Goal: Task Accomplishment & Management: Manage account settings

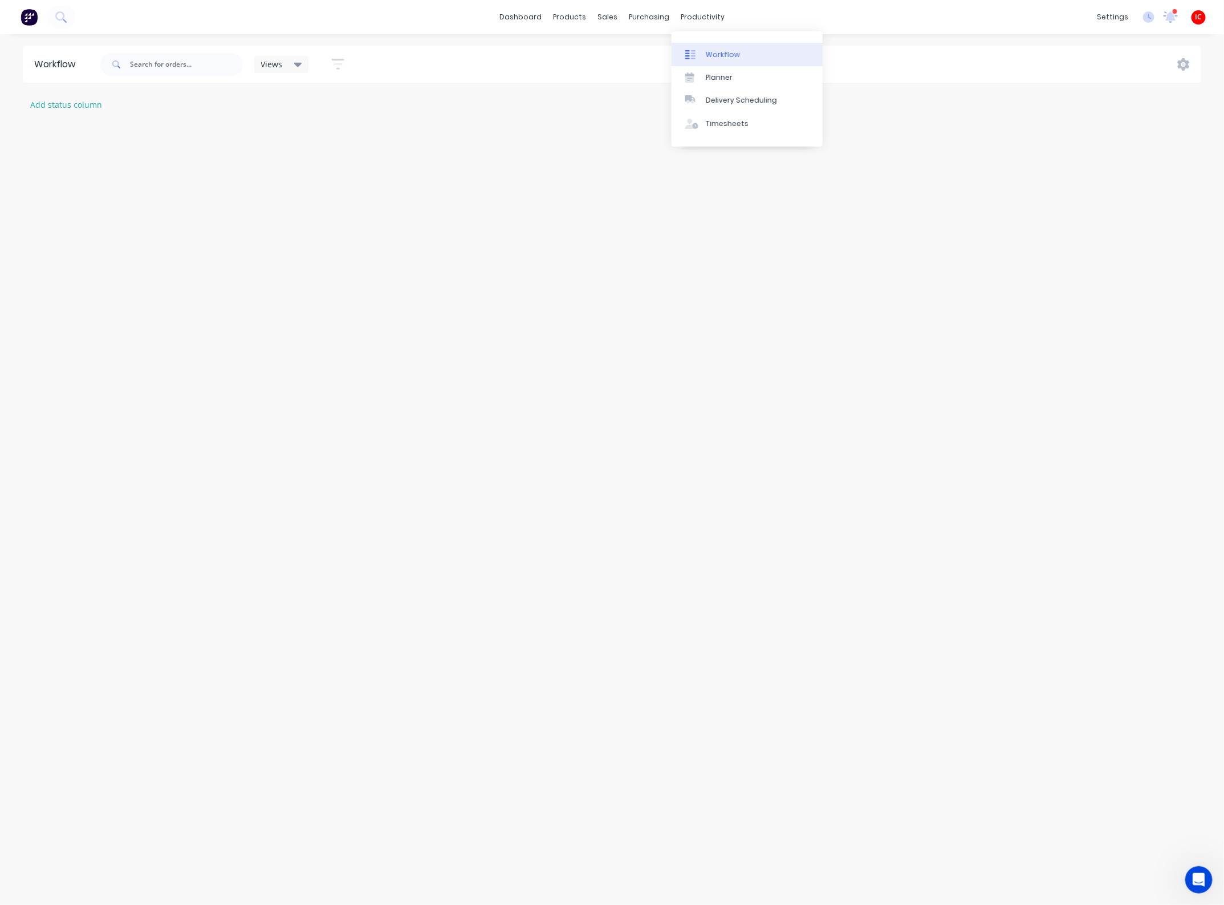
click at [709, 54] on div "Workflow" at bounding box center [723, 55] width 34 height 10
click at [718, 53] on div "Workflow" at bounding box center [723, 55] width 34 height 10
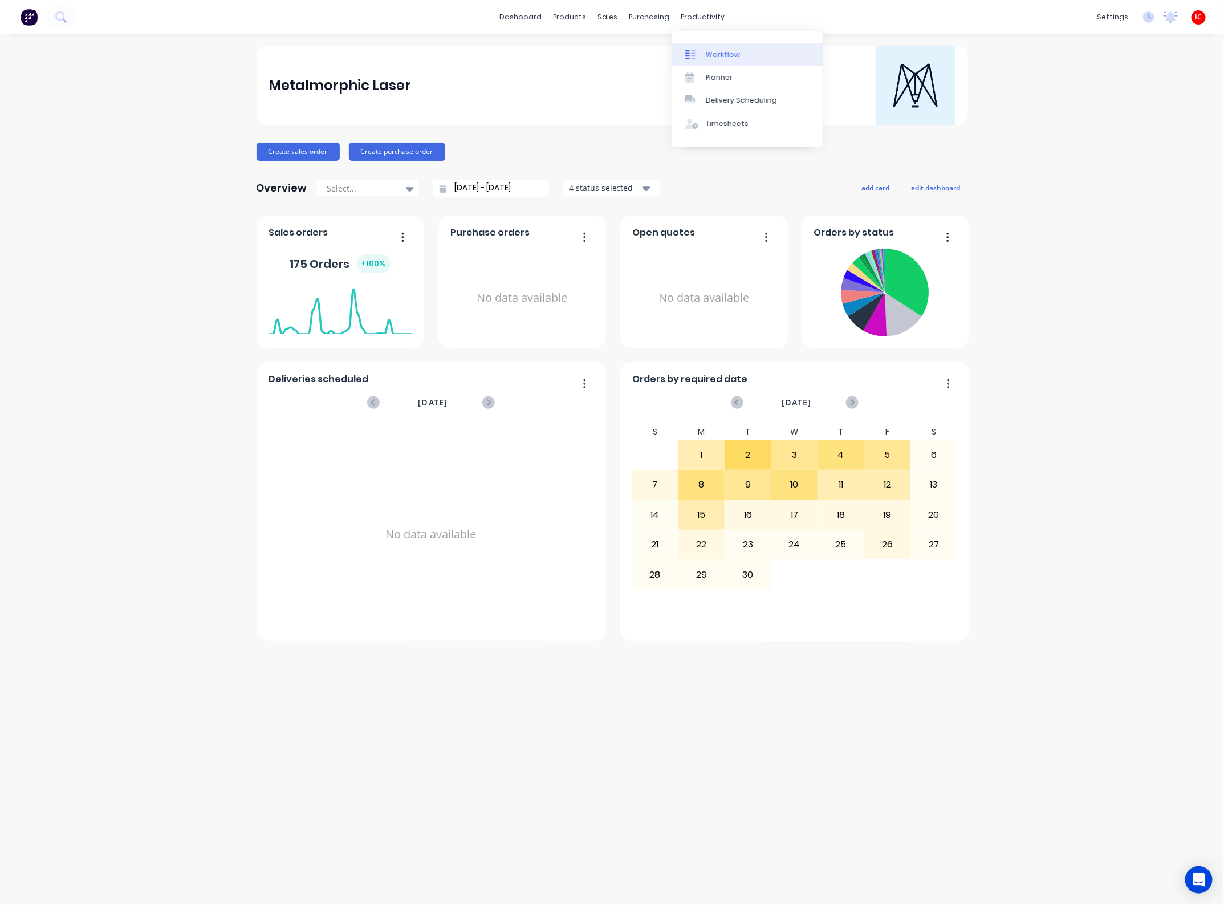
click at [711, 52] on div "Workflow" at bounding box center [723, 55] width 34 height 10
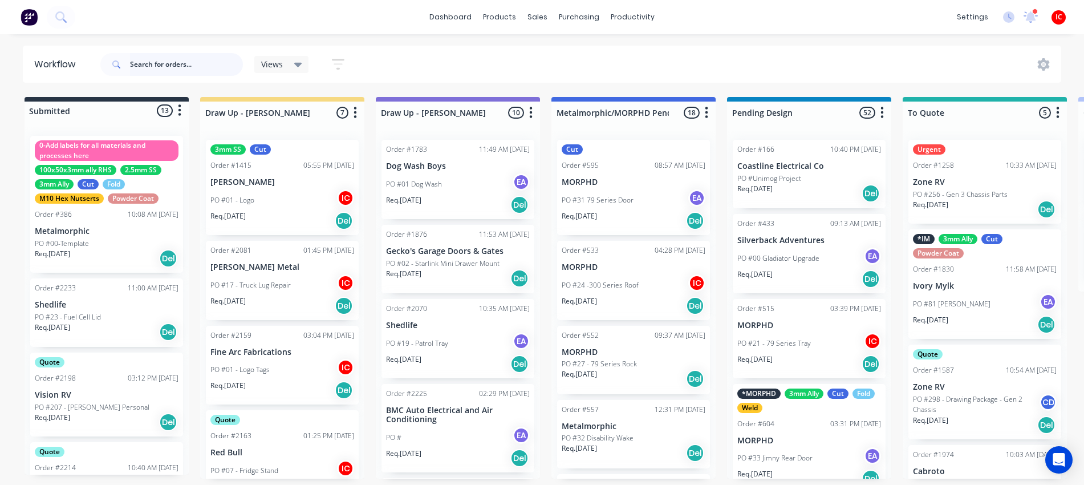
click at [181, 64] on input "text" at bounding box center [186, 64] width 113 height 23
type input "track"
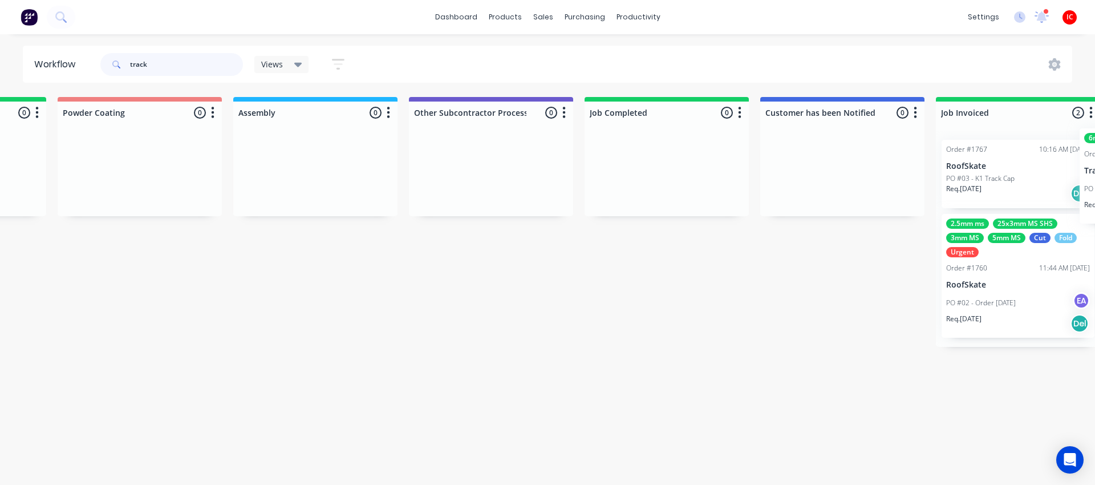
scroll to position [0, 3257]
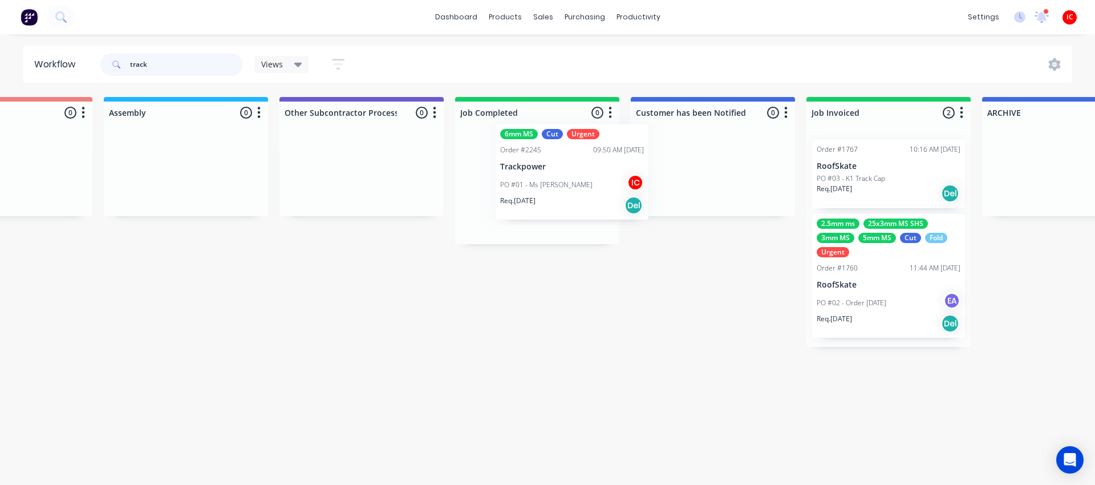
drag, startPoint x: 176, startPoint y: 189, endPoint x: 568, endPoint y: 174, distance: 393.1
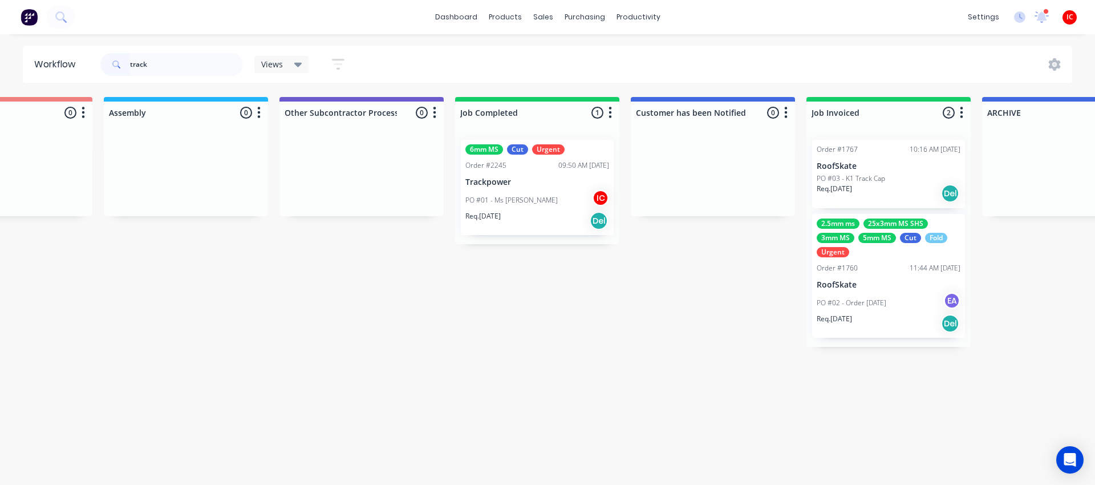
click at [555, 197] on div "PO #01 - Ms Plate IC" at bounding box center [537, 200] width 144 height 22
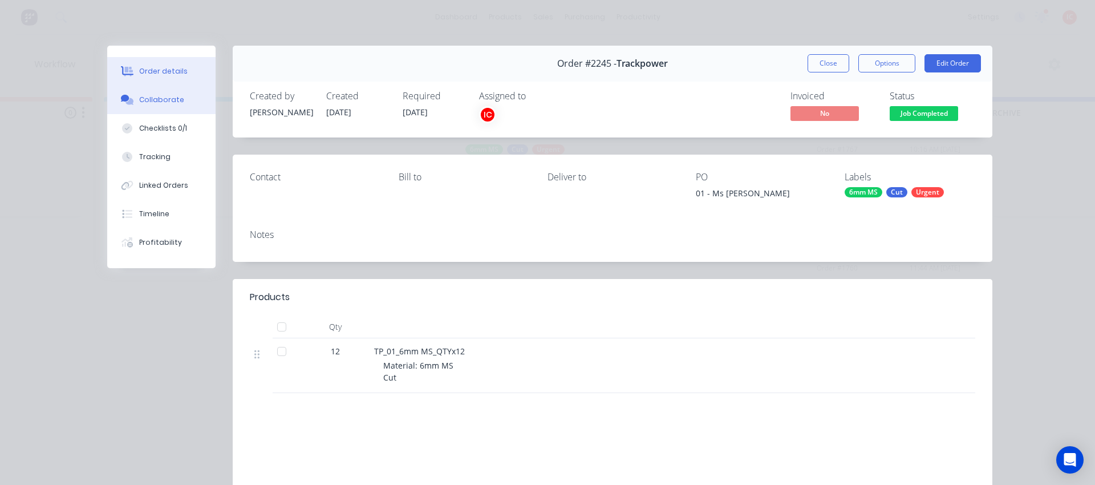
click at [145, 99] on div "Collaborate" at bounding box center [161, 100] width 45 height 10
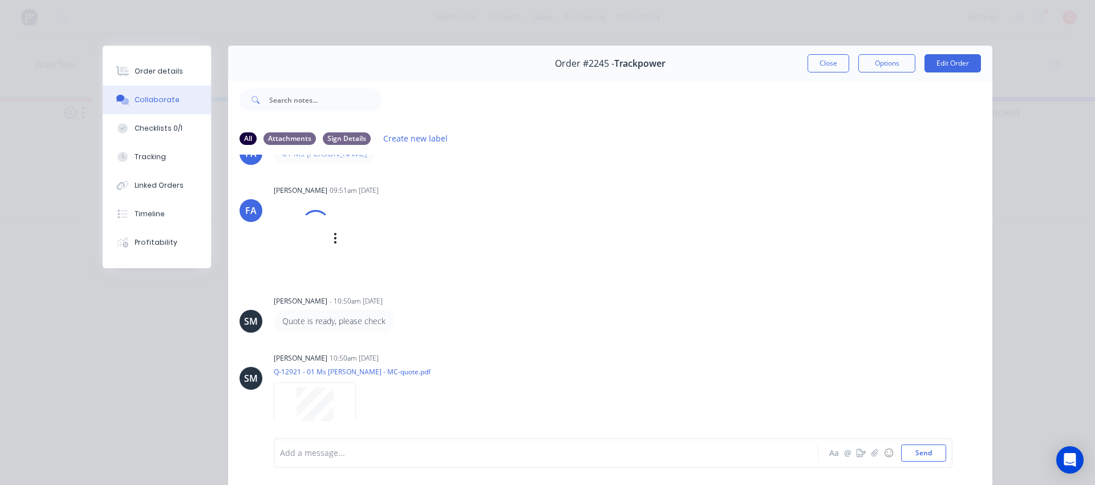
scroll to position [71, 0]
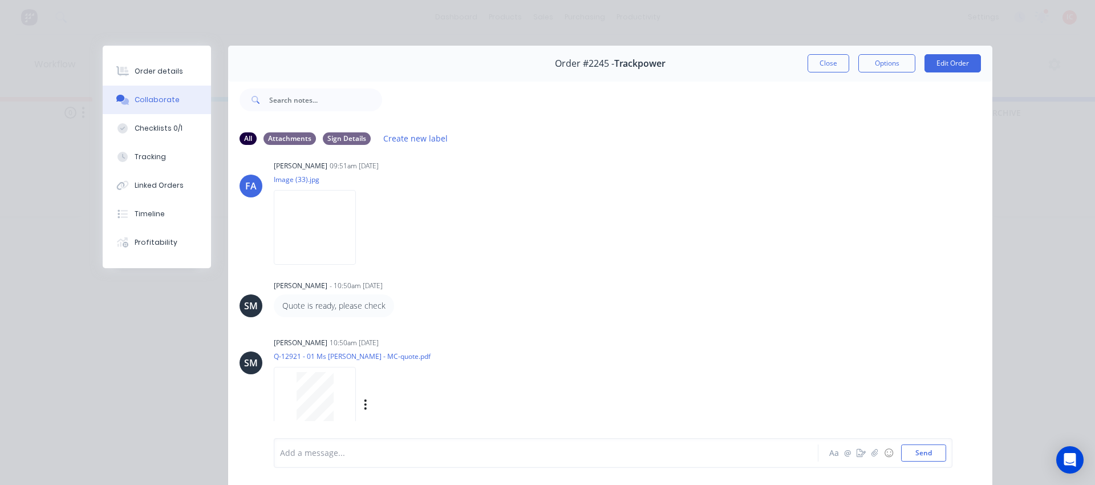
click at [328, 398] on div at bounding box center [315, 398] width 72 height 52
click at [311, 224] on img at bounding box center [315, 227] width 82 height 75
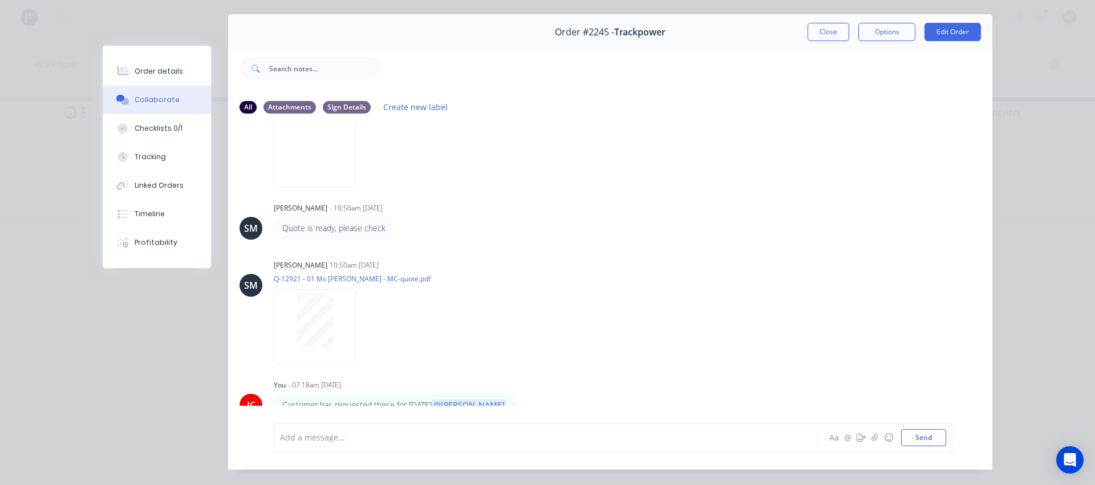
scroll to position [0, 0]
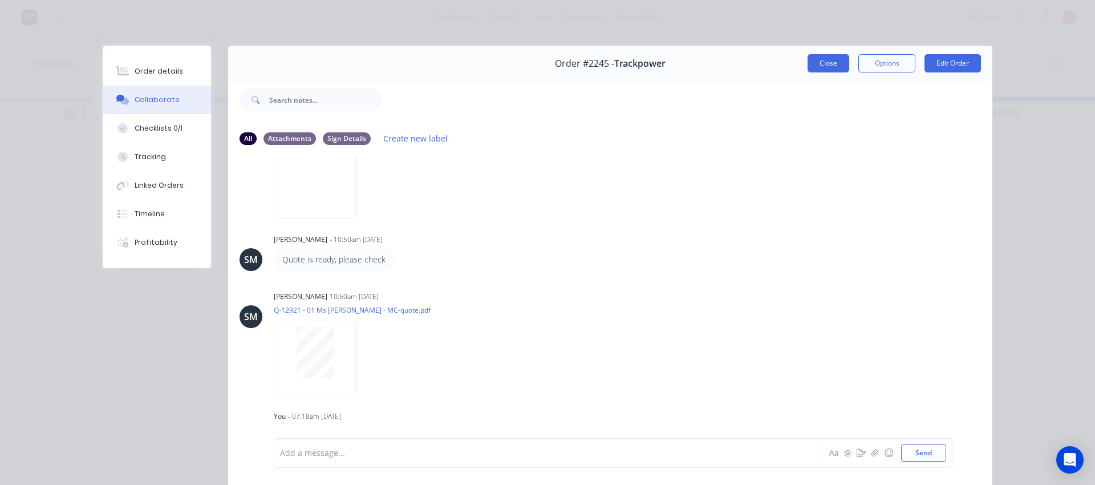
click at [826, 66] on button "Close" at bounding box center [828, 63] width 42 height 18
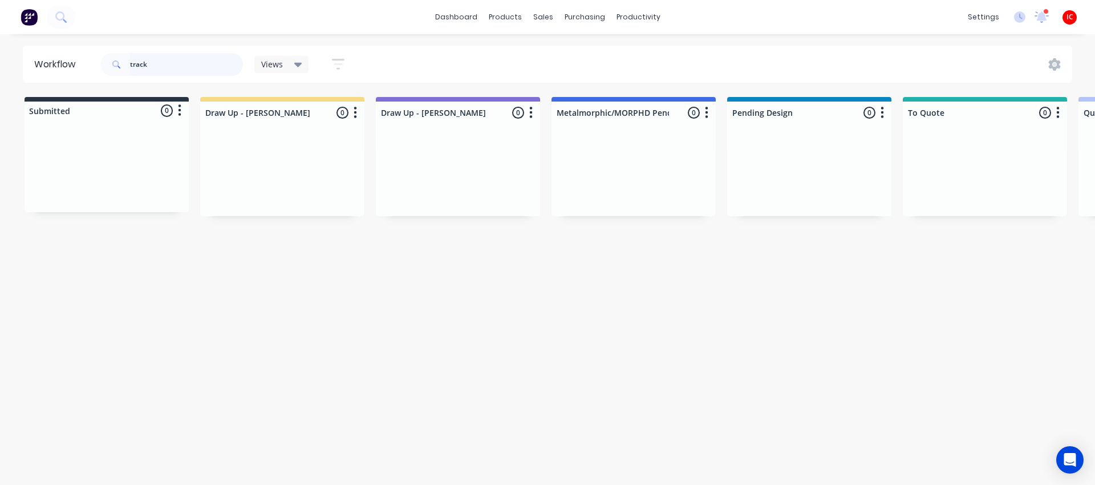
drag, startPoint x: 192, startPoint y: 67, endPoint x: 49, endPoint y: 60, distance: 142.7
click at [49, 60] on header "Workflow track Views Save new view None (Default) edit [PERSON_NAME] edit [PERS…" at bounding box center [548, 64] width 1050 height 37
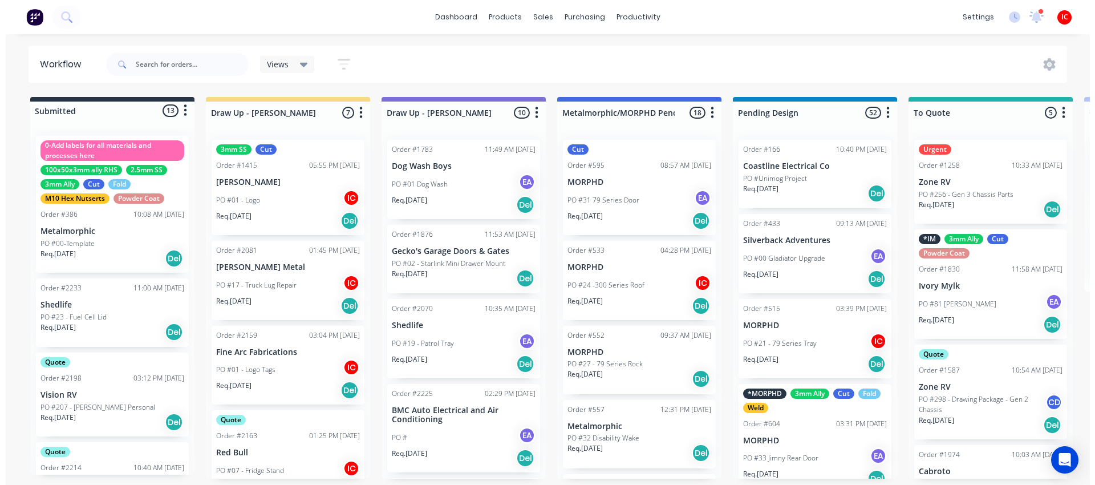
scroll to position [71, 0]
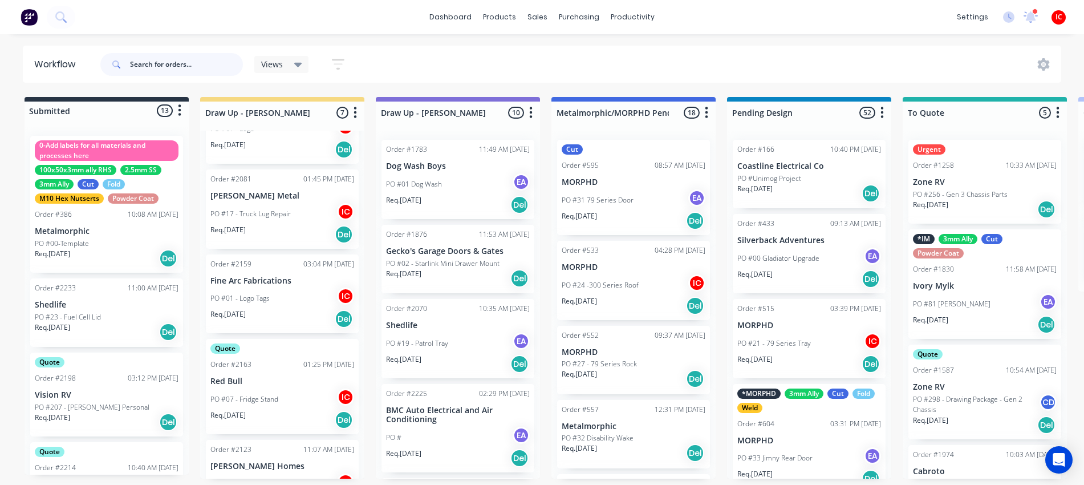
click at [170, 62] on input "text" at bounding box center [186, 64] width 113 height 23
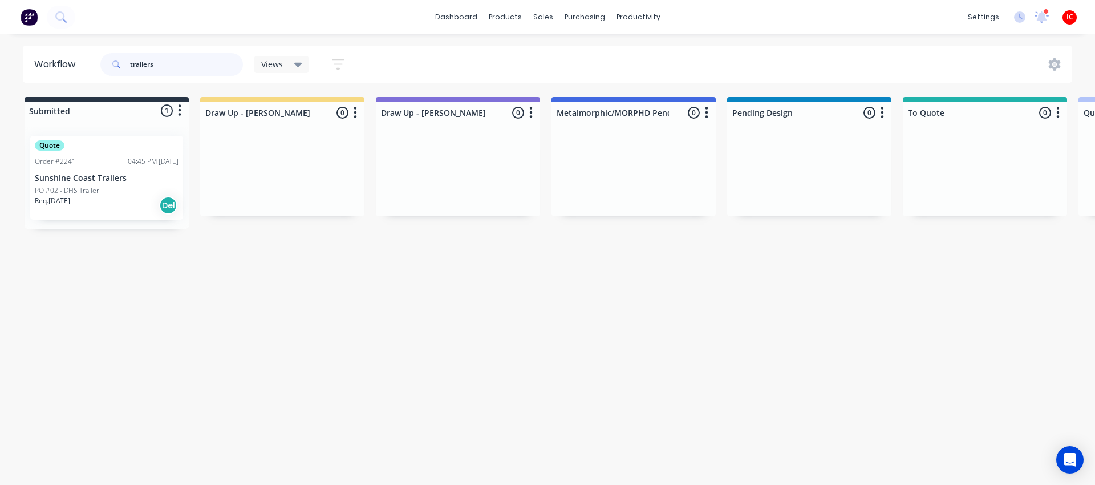
drag, startPoint x: 181, startPoint y: 70, endPoint x: 65, endPoint y: 66, distance: 116.4
click at [65, 66] on header "Workflow trailers Views Save new view None (Default) edit [PERSON_NAME] edit [P…" at bounding box center [548, 64] width 1050 height 37
type input "track"
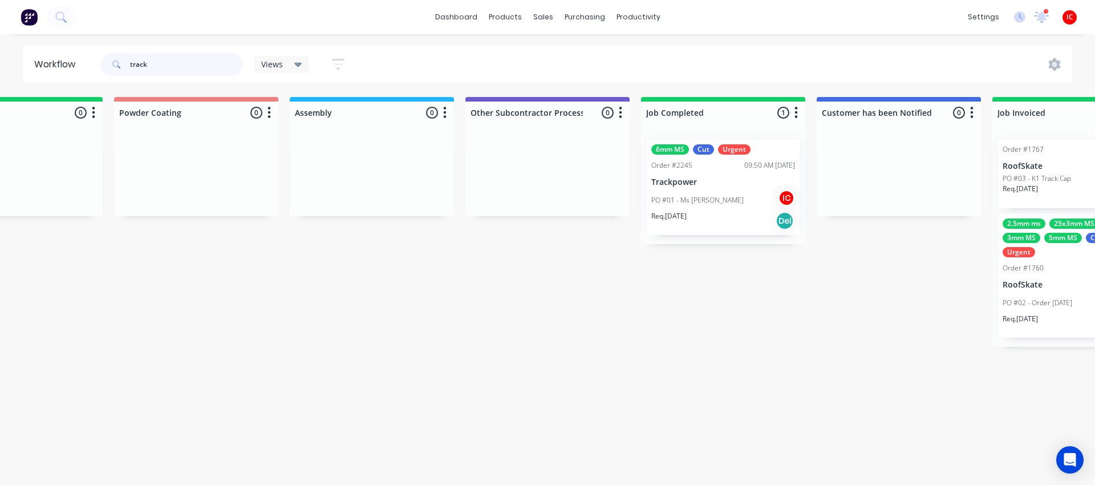
scroll to position [0, 3103]
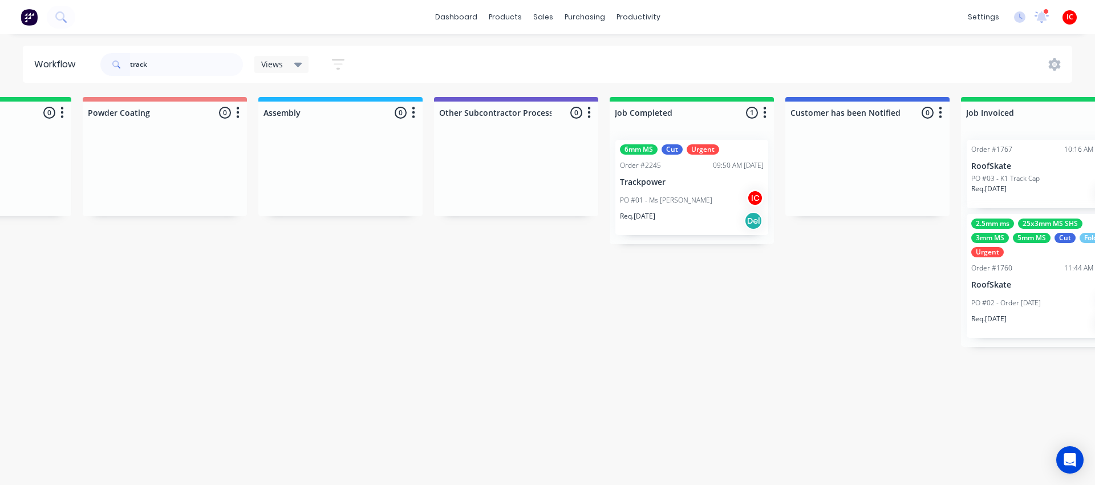
click at [698, 209] on div "PO #01 - Ms Plate IC" at bounding box center [692, 200] width 144 height 22
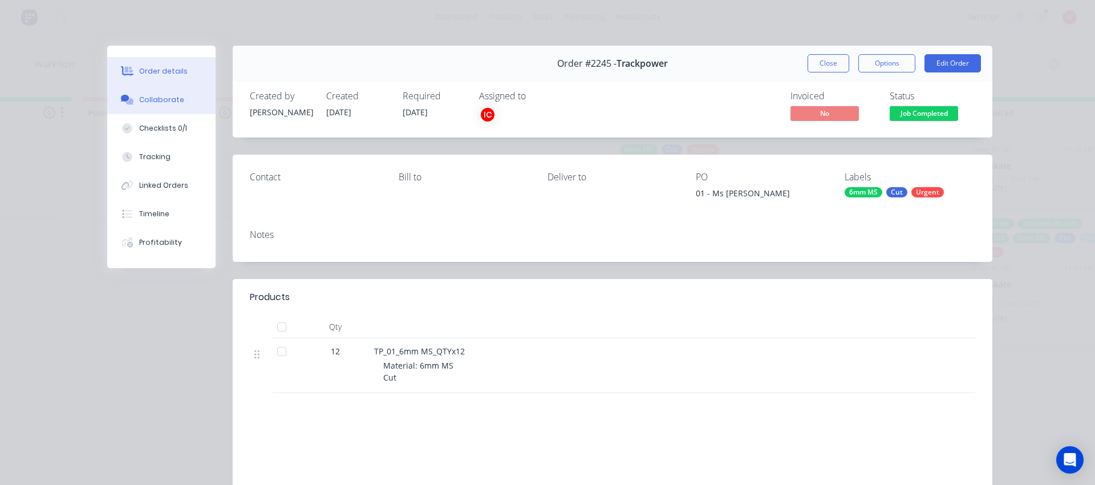
click at [170, 106] on button "Collaborate" at bounding box center [161, 100] width 108 height 29
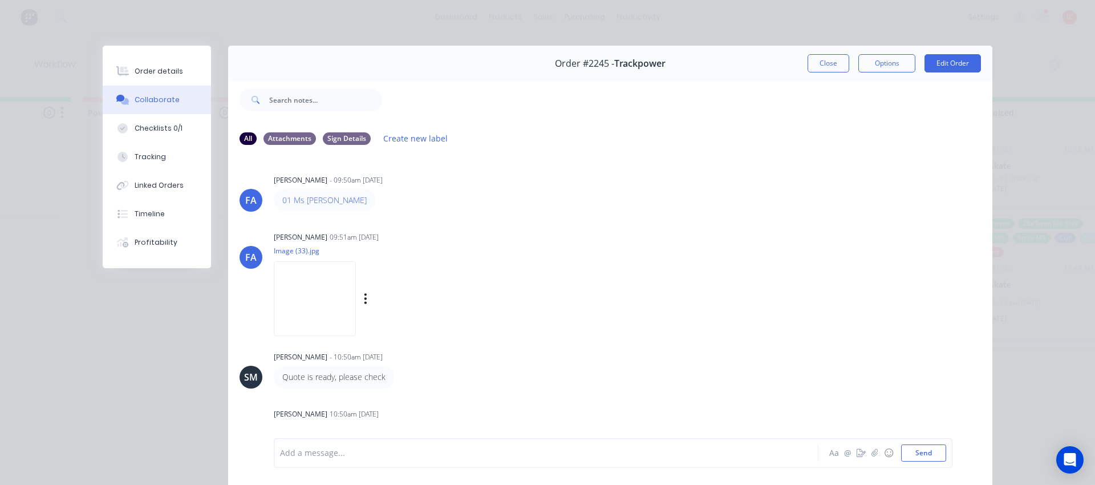
click at [315, 306] on img at bounding box center [315, 298] width 82 height 75
click at [835, 64] on button "Close" at bounding box center [828, 63] width 42 height 18
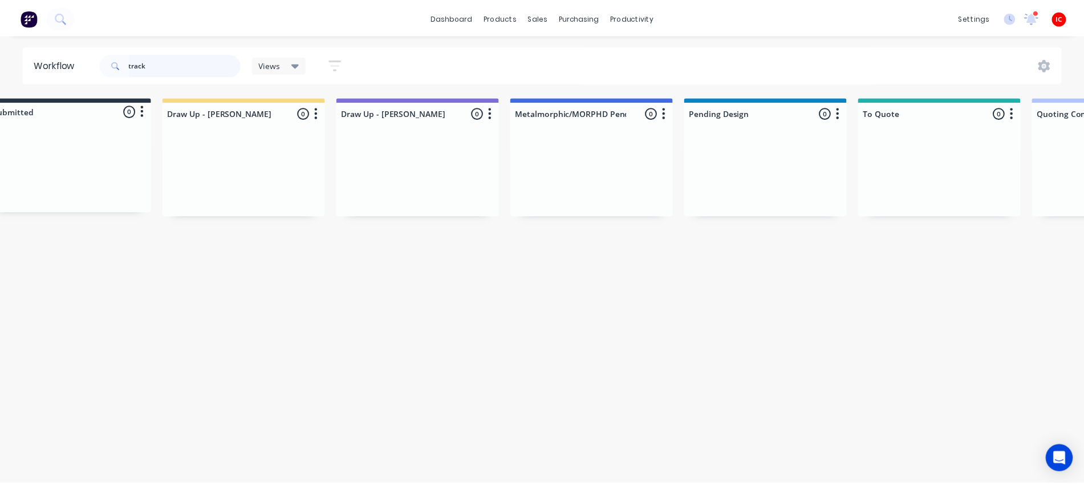
scroll to position [0, 0]
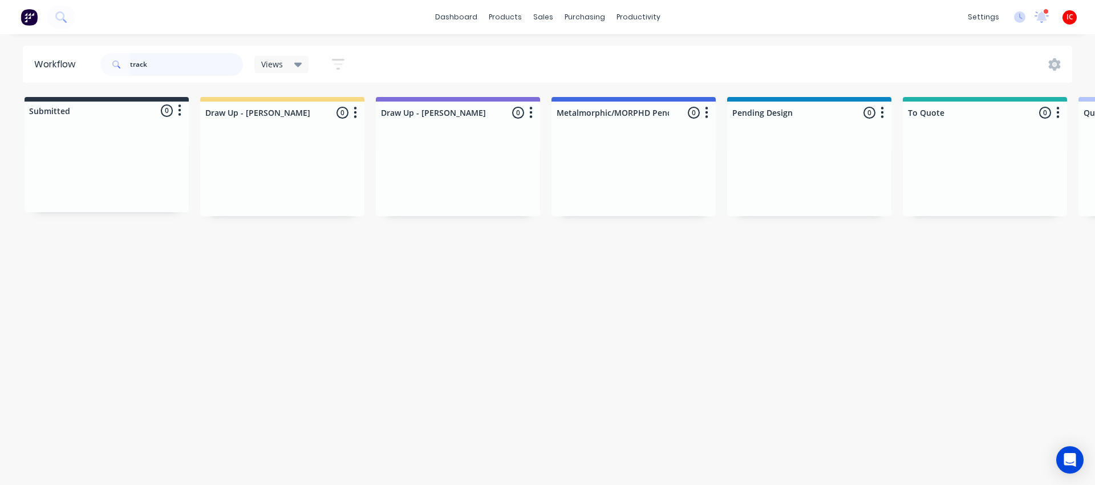
drag, startPoint x: 174, startPoint y: 66, endPoint x: 0, endPoint y: 52, distance: 174.4
click at [0, 52] on div "Workflow track Views Save new view None (Default) edit [PERSON_NAME] edit [PERS…" at bounding box center [547, 64] width 1095 height 37
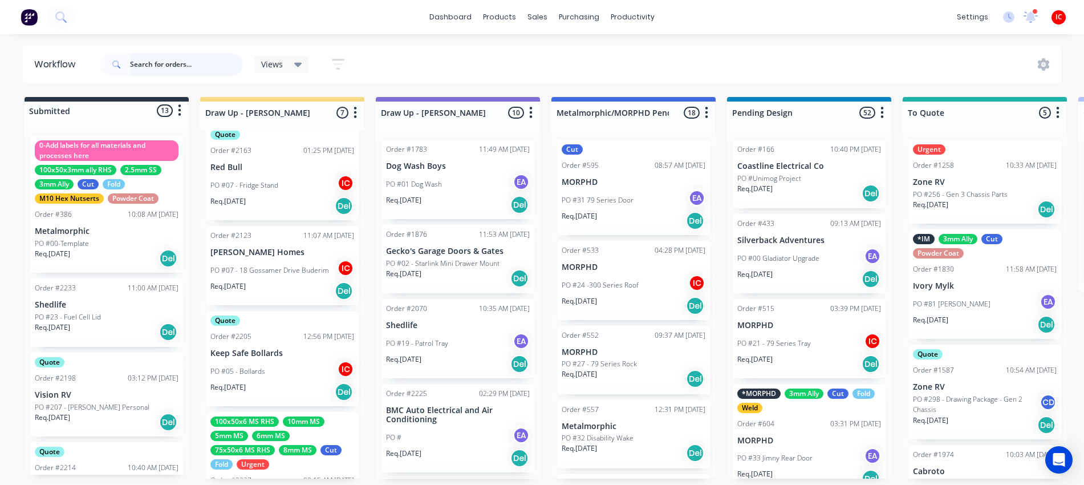
scroll to position [355, 0]
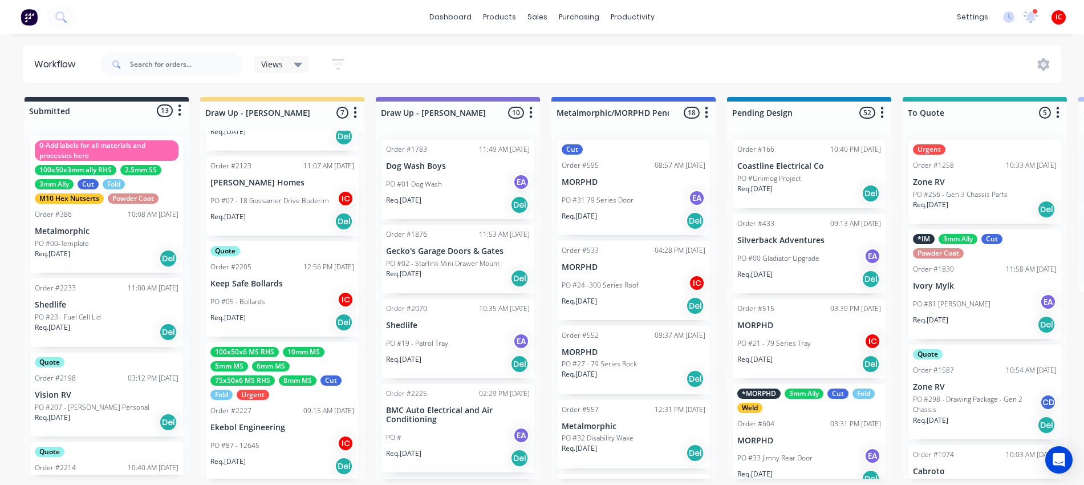
click at [305, 448] on div "PO #87 - 12645 IC" at bounding box center [282, 445] width 144 height 22
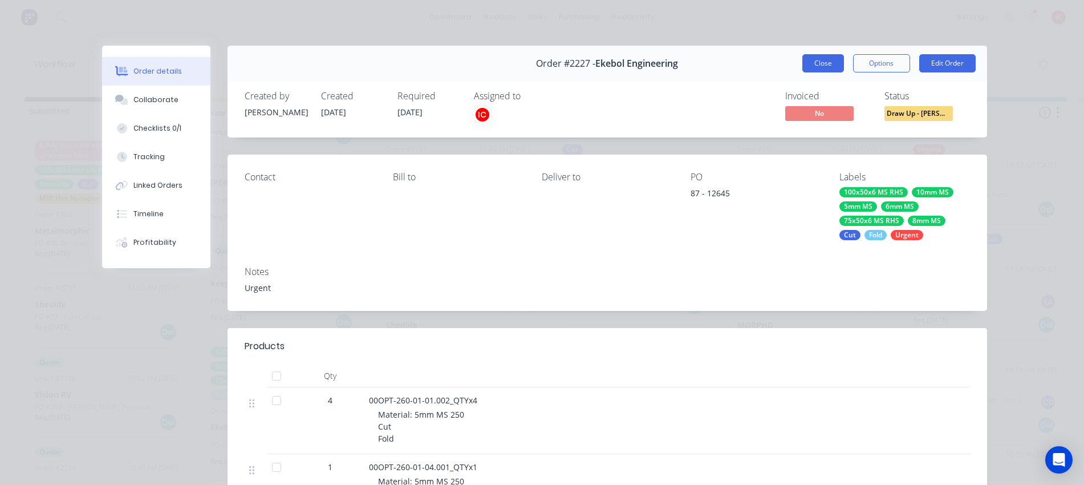
click at [816, 63] on button "Close" at bounding box center [823, 63] width 42 height 18
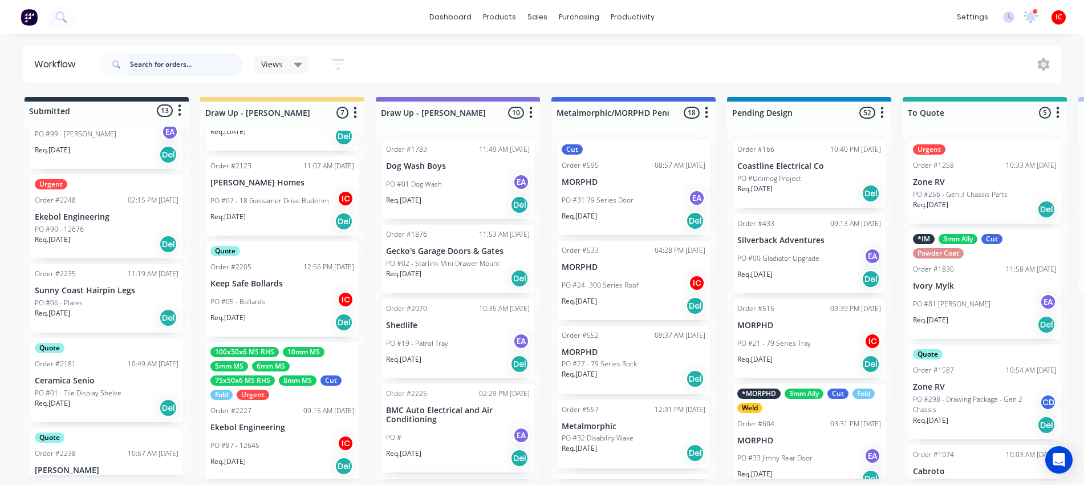
scroll to position [403, 0]
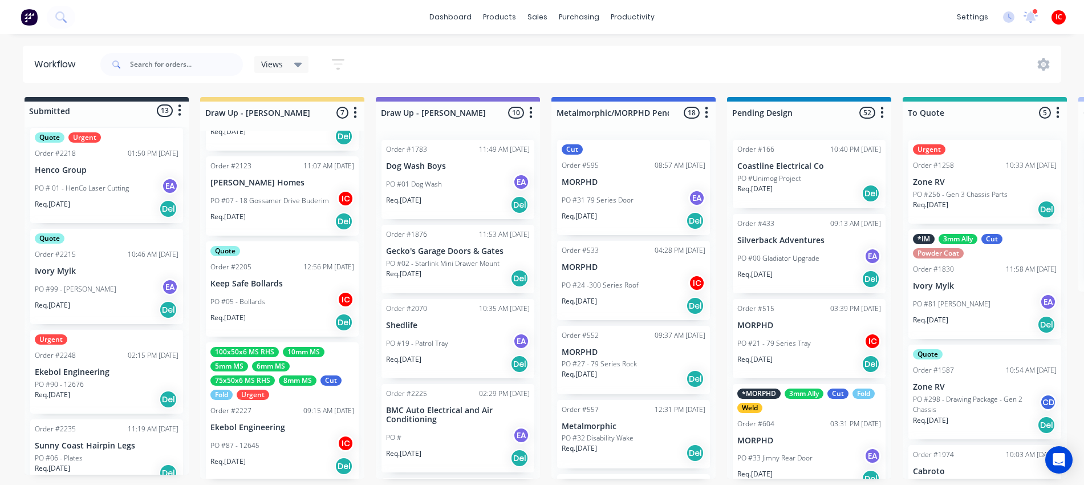
click at [95, 351] on div "Order #2248 02:15 PM [DATE]" at bounding box center [107, 355] width 144 height 10
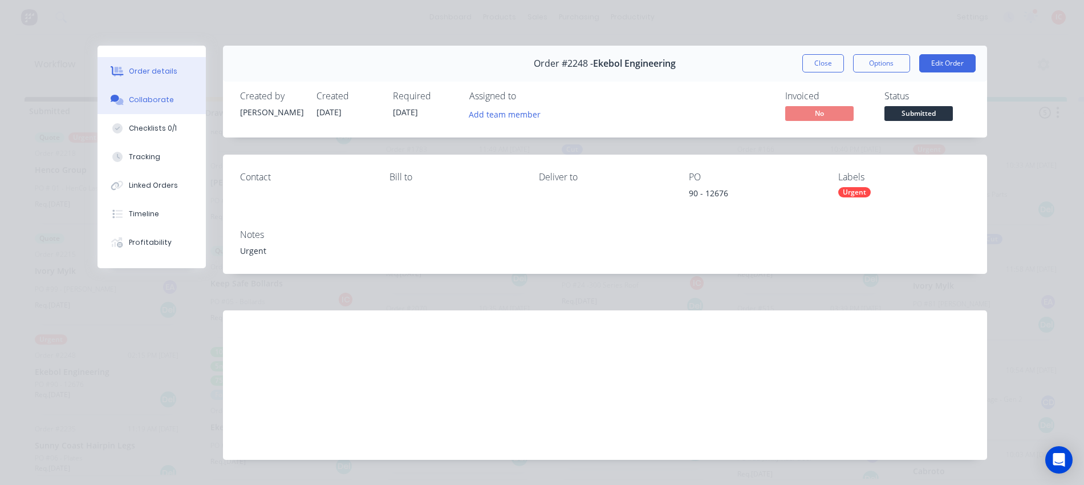
click at [158, 108] on button "Collaborate" at bounding box center [151, 100] width 108 height 29
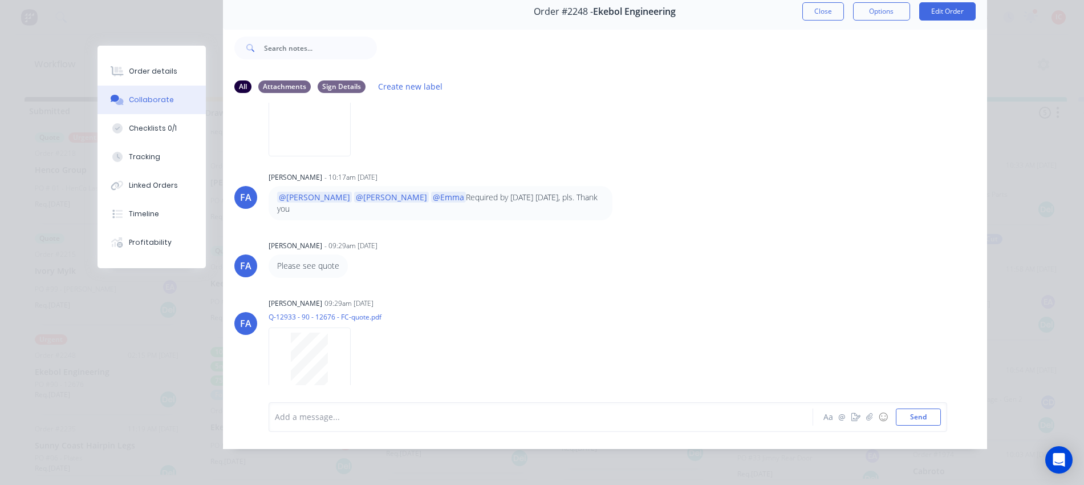
scroll to position [0, 0]
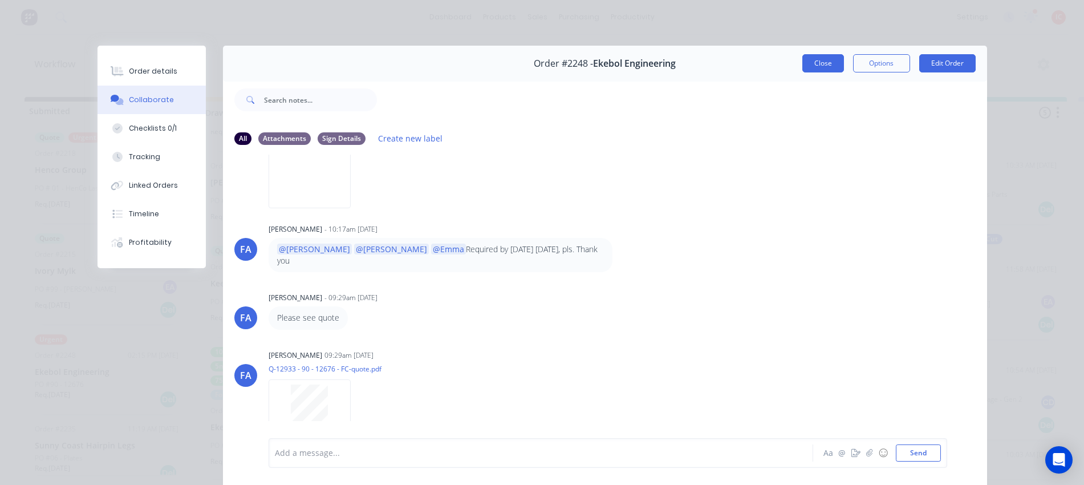
click at [815, 66] on button "Close" at bounding box center [823, 63] width 42 height 18
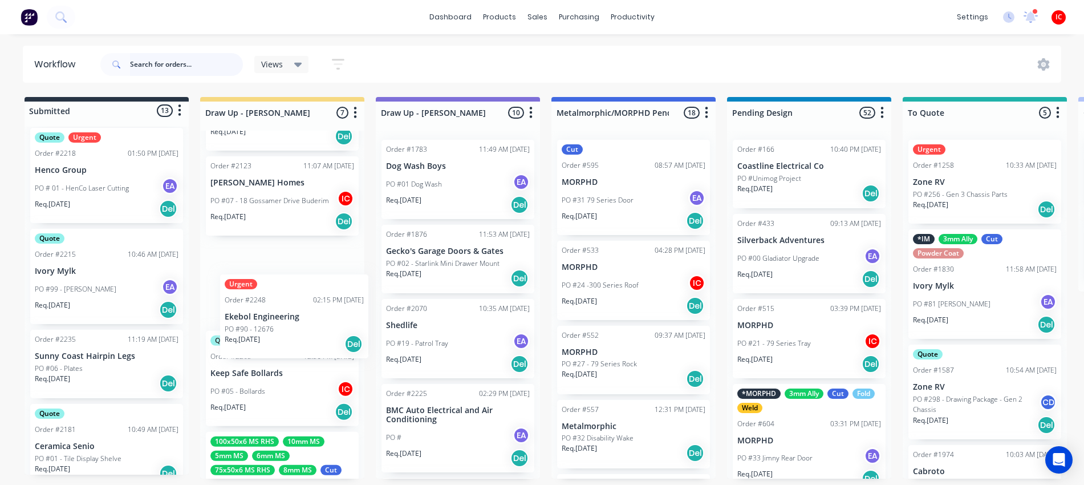
drag, startPoint x: 97, startPoint y: 369, endPoint x: 283, endPoint y: 302, distance: 196.9
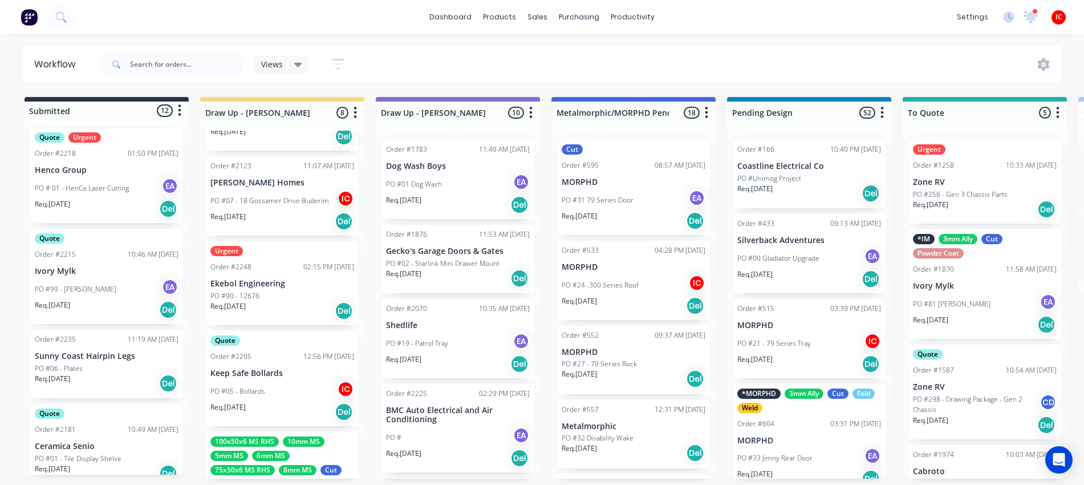
click at [299, 294] on div "PO #90 - 12676" at bounding box center [282, 296] width 144 height 10
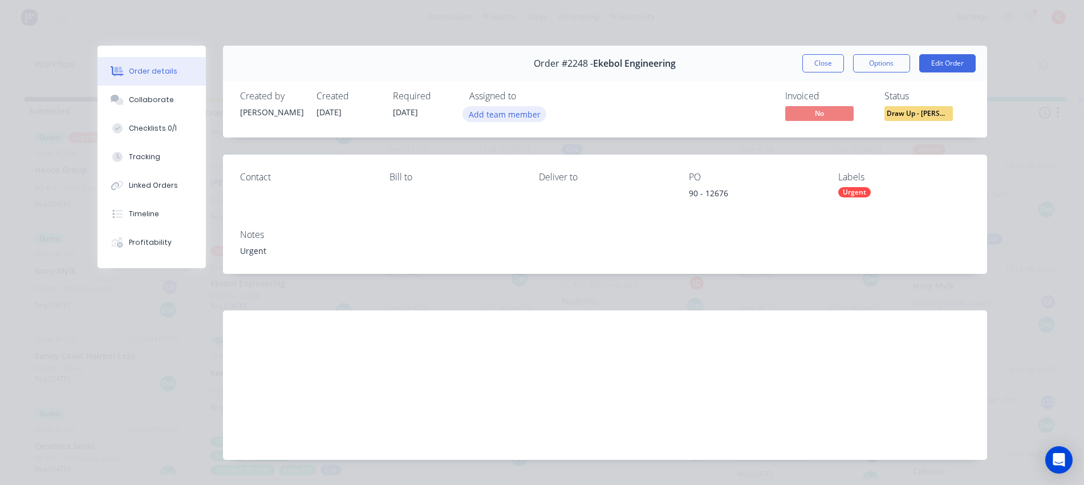
click at [499, 117] on button "Add team member" at bounding box center [504, 113] width 84 height 15
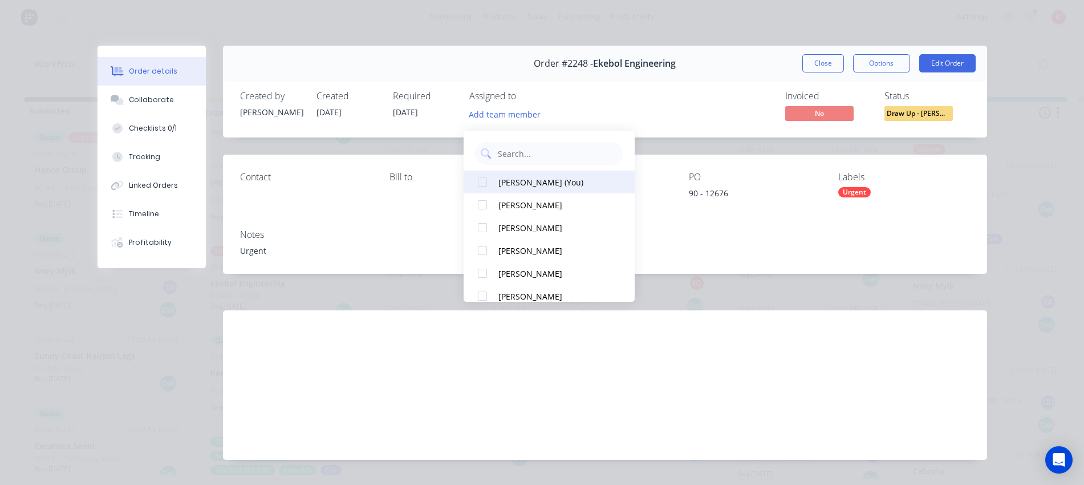
click at [514, 178] on div "[PERSON_NAME] (You)" at bounding box center [555, 182] width 114 height 12
click at [816, 68] on button "Close" at bounding box center [823, 63] width 42 height 18
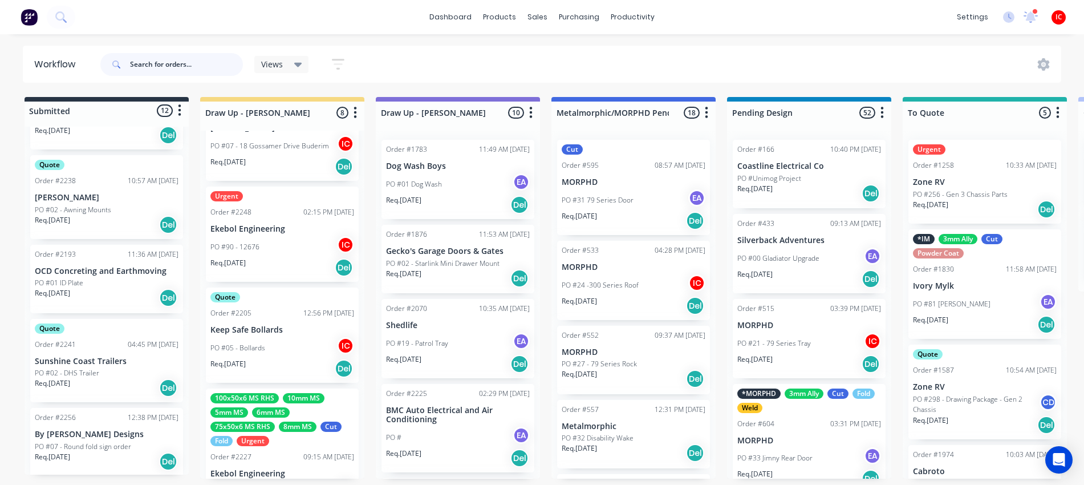
scroll to position [455, 0]
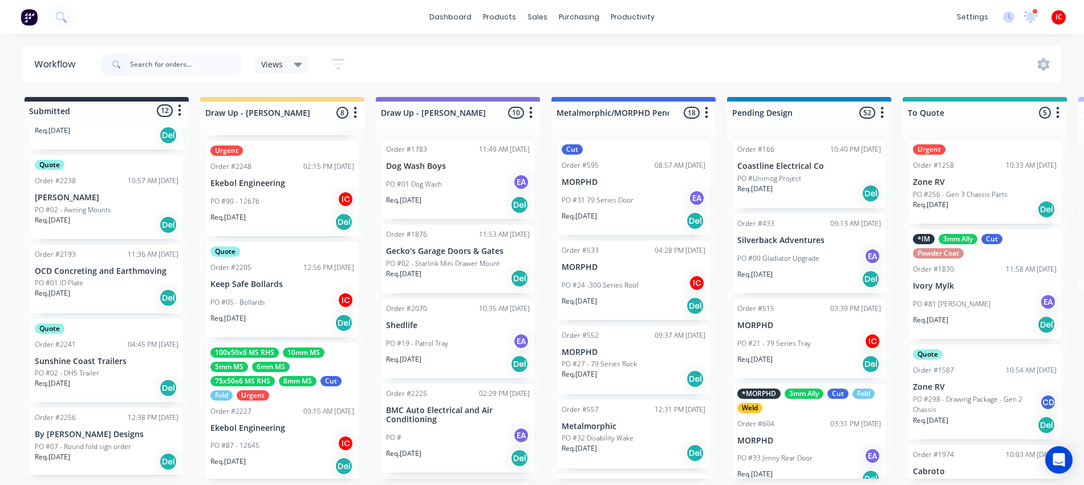
click at [303, 434] on div "PO #87 - 12645 IC" at bounding box center [282, 445] width 144 height 22
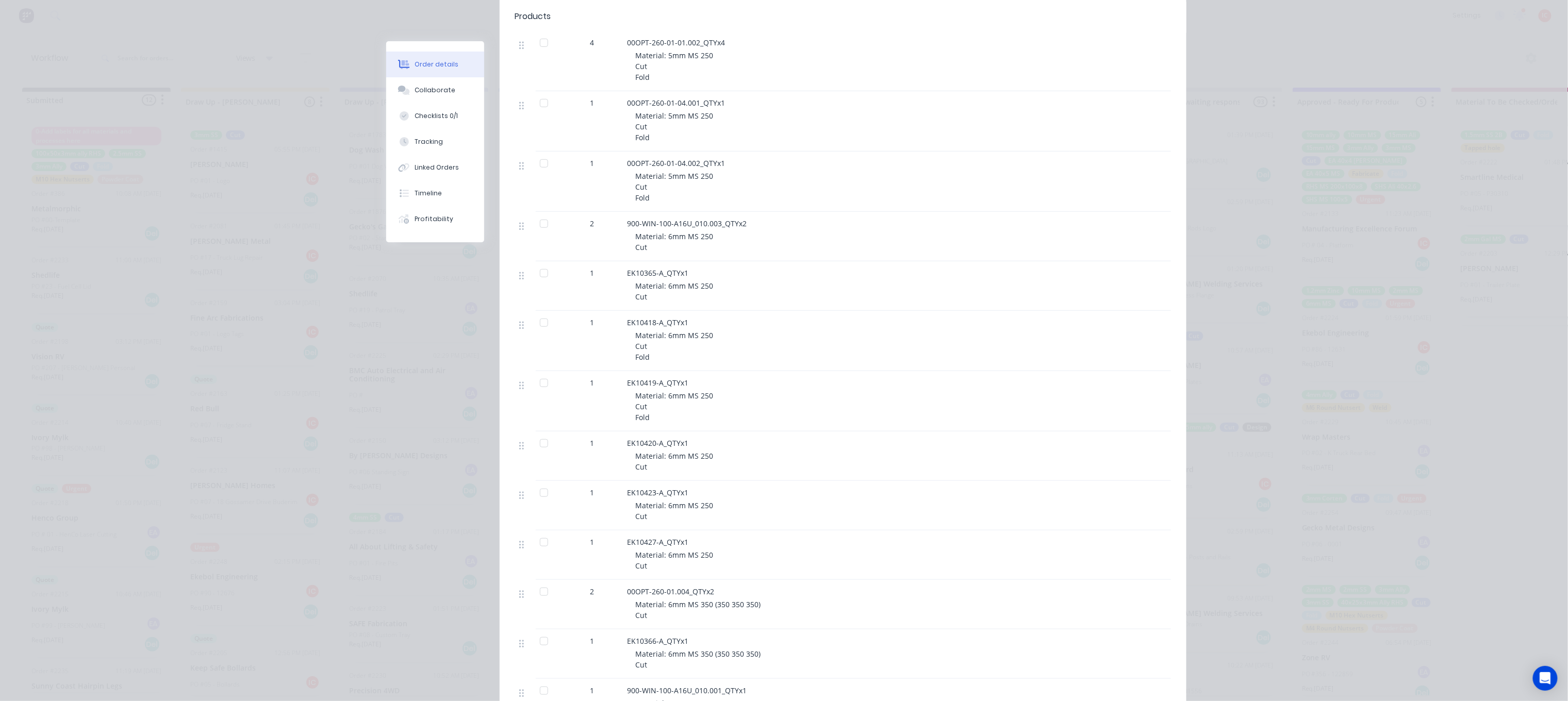
scroll to position [284, 0]
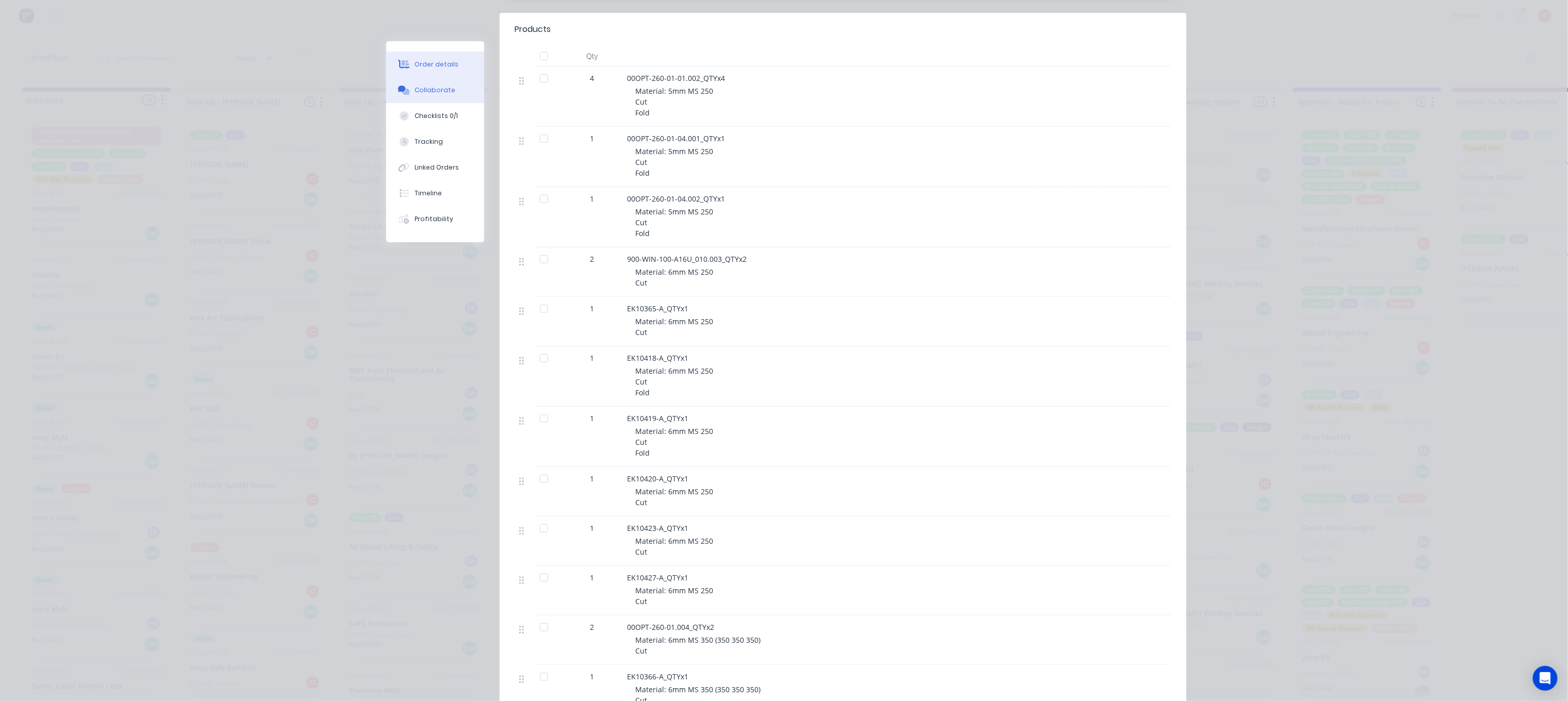
click at [431, 86] on div "Collaborate" at bounding box center [434, 90] width 41 height 9
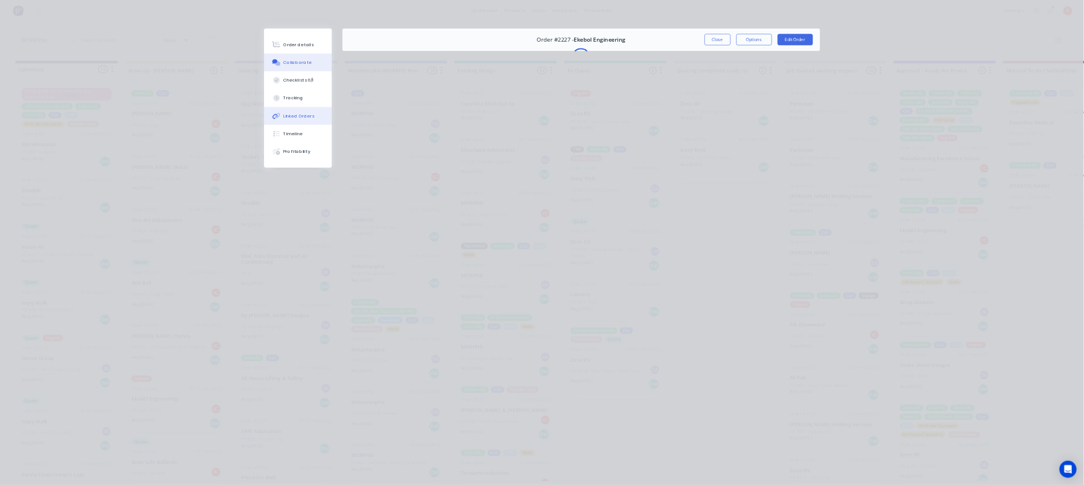
scroll to position [3, 0]
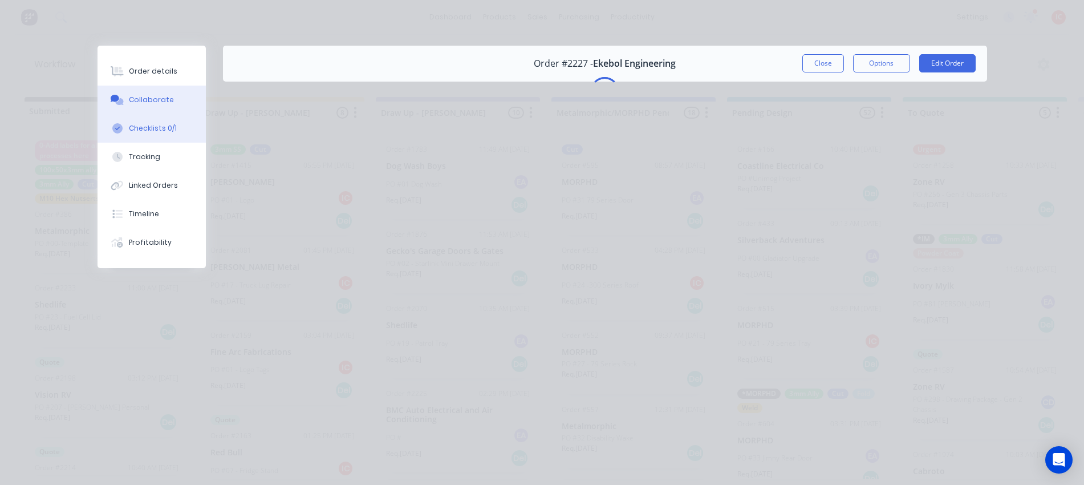
click at [158, 125] on div "Checklists 0/1" at bounding box center [153, 128] width 48 height 10
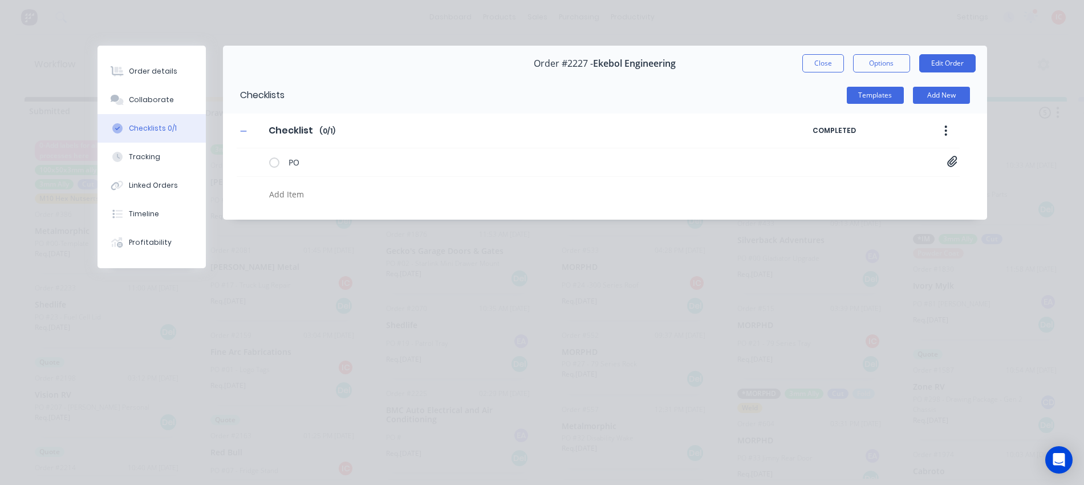
click at [283, 193] on textarea at bounding box center [495, 194] width 461 height 17
type textarea "x"
type textarea "C"
type textarea "x"
type textarea "CU"
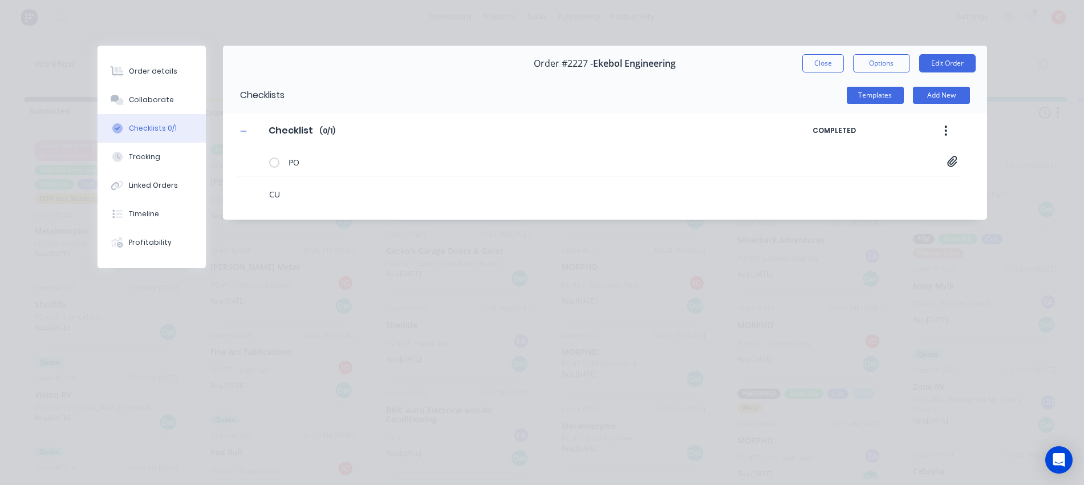
type textarea "x"
type textarea "CUT"
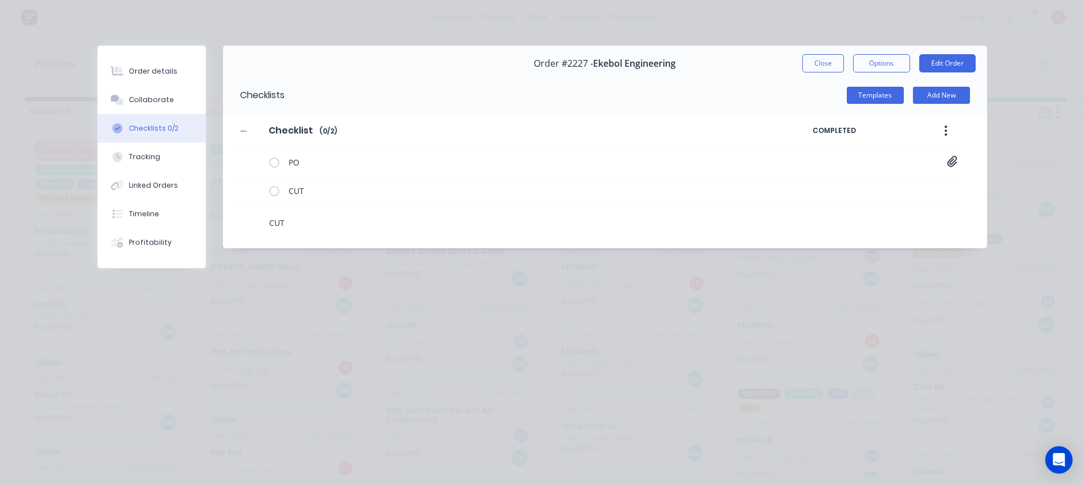
type textarea "x"
type textarea "F"
type textarea "x"
type textarea "FO"
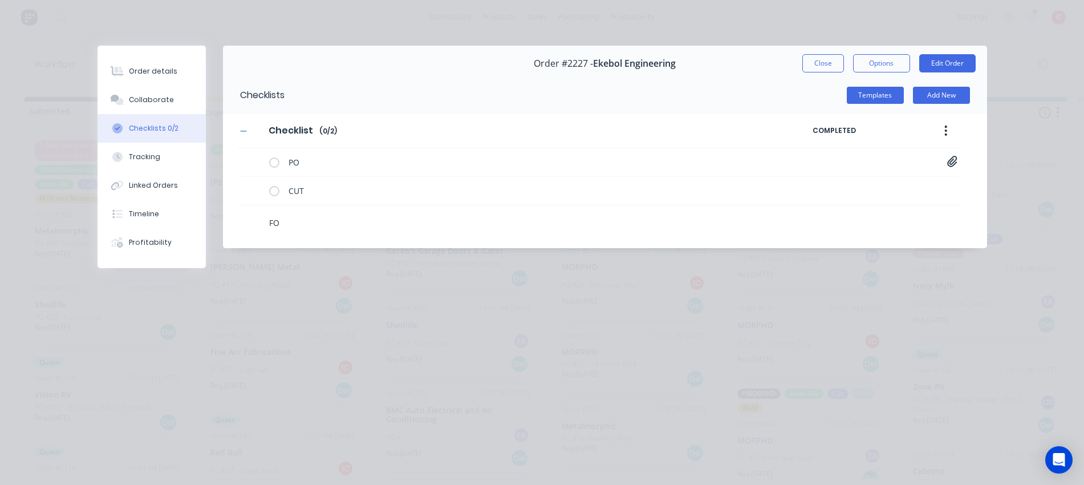
type textarea "x"
type textarea "FOL"
type textarea "x"
type textarea "FOLD"
type textarea "x"
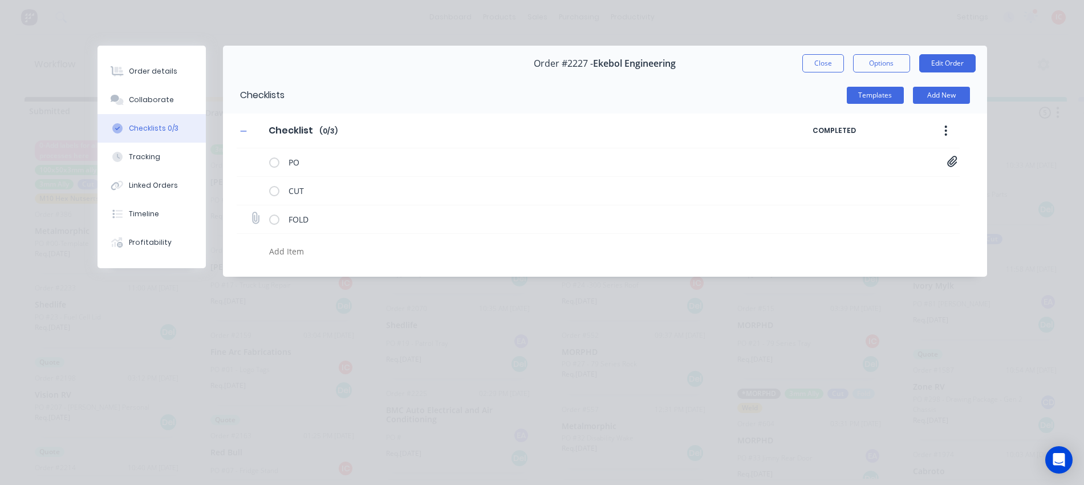
type textarea "x"
click at [256, 217] on icon at bounding box center [254, 217] width 15 height 15
click at [250, 213] on input "file" at bounding box center [250, 213] width 0 height 0
type input "C:\fakepath\00OPT-260-01-01.002.PDF"
type textarea "x"
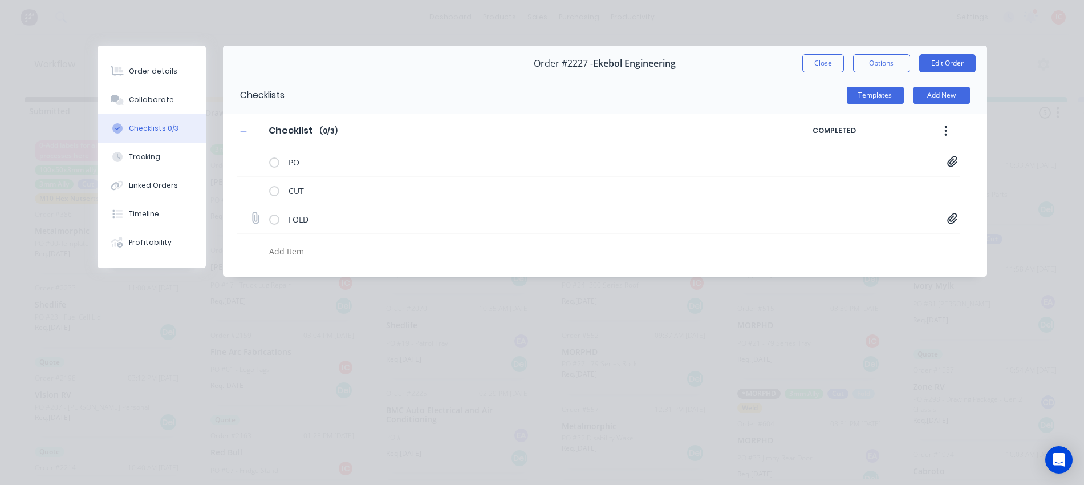
click at [254, 218] on icon at bounding box center [254, 218] width 15 height 15
click at [250, 213] on input "file" at bounding box center [250, 213] width 0 height 0
type input "C:\fakepath\EK10418-A.pdf"
type textarea "x"
click at [162, 80] on button "Order details" at bounding box center [151, 71] width 108 height 29
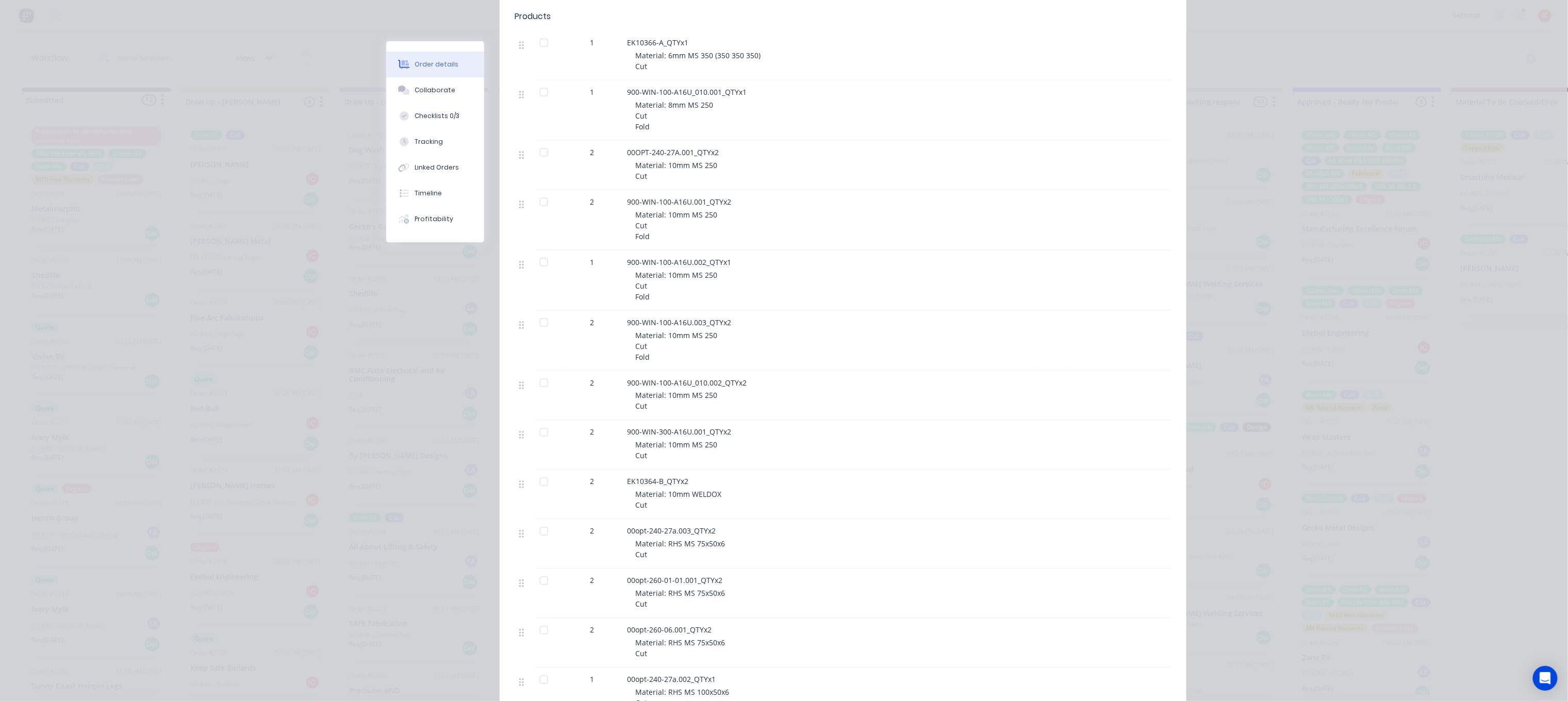
scroll to position [1021, 0]
drag, startPoint x: 1291, startPoint y: 380, endPoint x: 1194, endPoint y: 329, distance: 109.6
click at [1106, 376] on div "Order details Collaborate Checklists 0/3 Tracking Linked Orders Timeline Profit…" at bounding box center [784, 350] width 1568 height 701
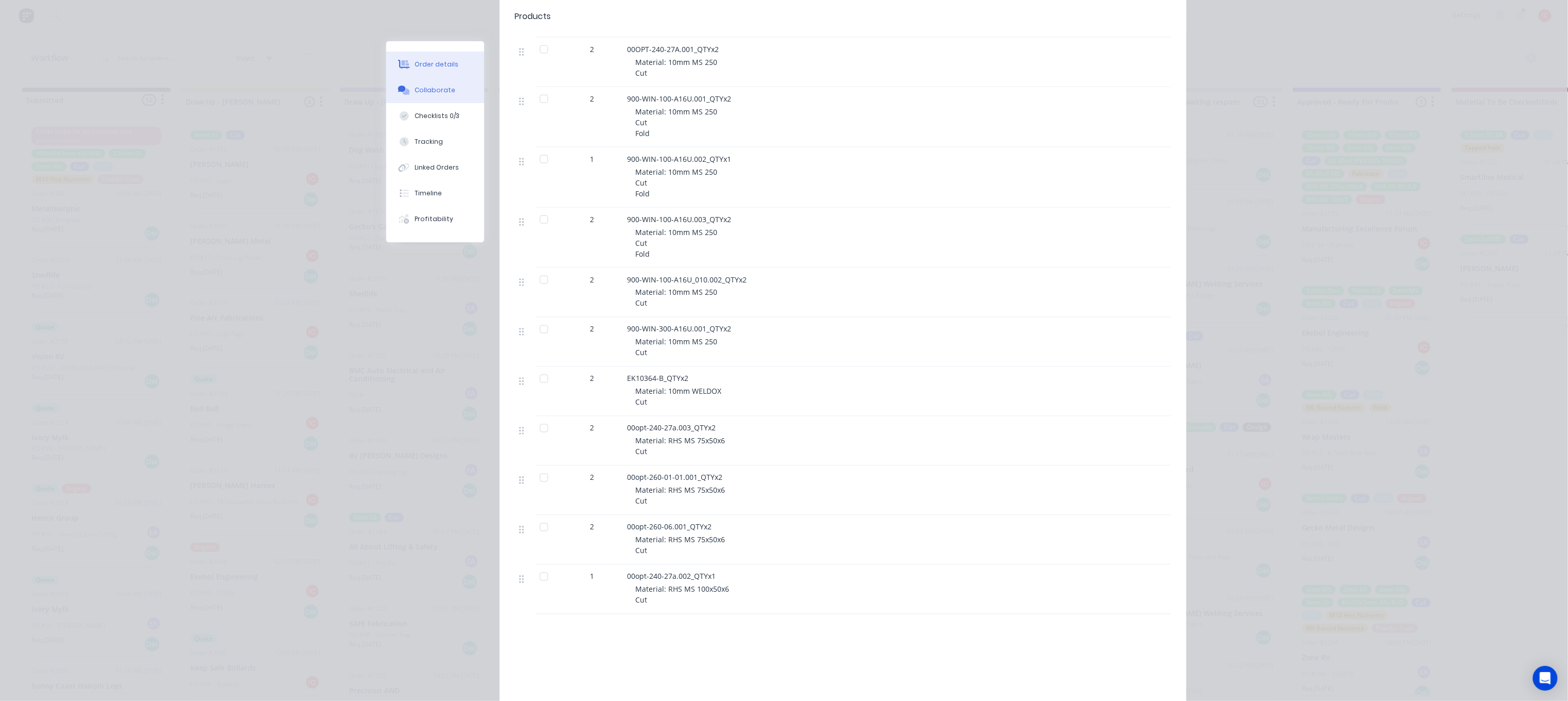
click at [435, 93] on div "Collaborate" at bounding box center [434, 90] width 41 height 9
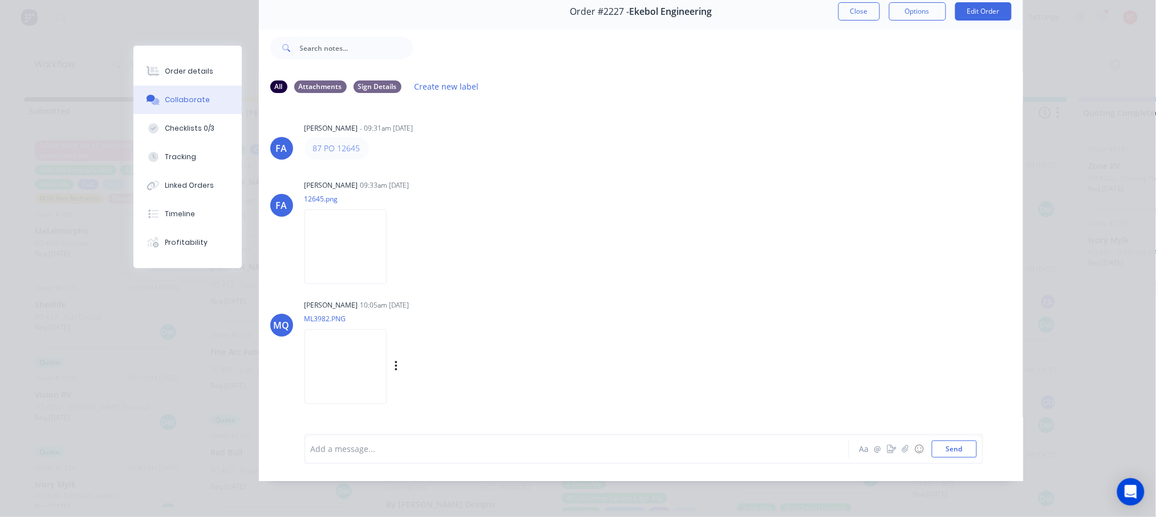
scroll to position [63, 0]
click at [189, 123] on div "Checklists 0/3" at bounding box center [190, 128] width 50 height 10
type textarea "x"
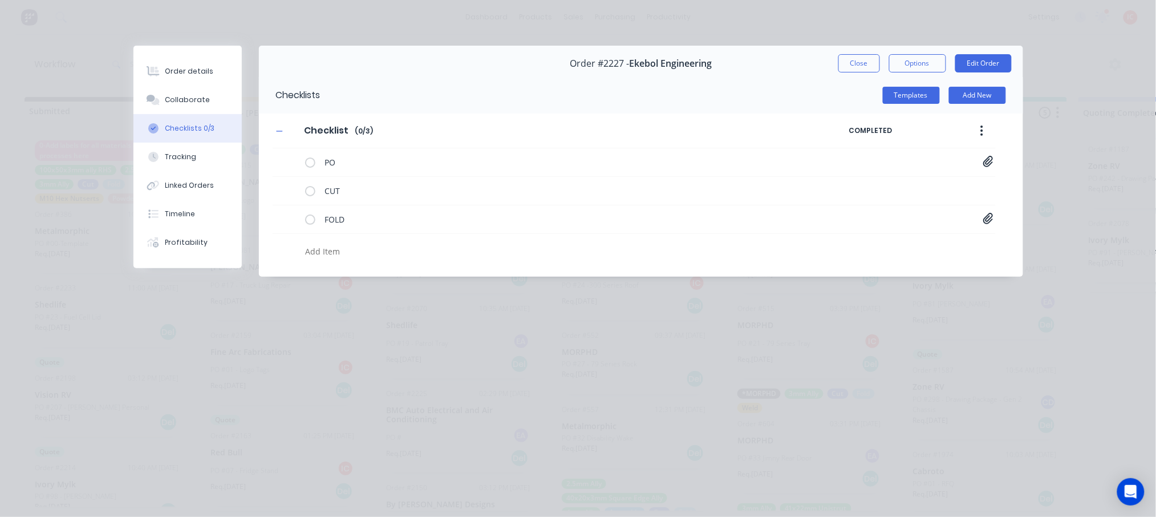
scroll to position [0, 0]
click at [295, 220] on icon at bounding box center [290, 217] width 15 height 15
click at [286, 213] on input "file" at bounding box center [286, 213] width 0 height 0
type input "C:\fakepath\900-WIN-100-A16U_010.001.PDF"
type textarea "x"
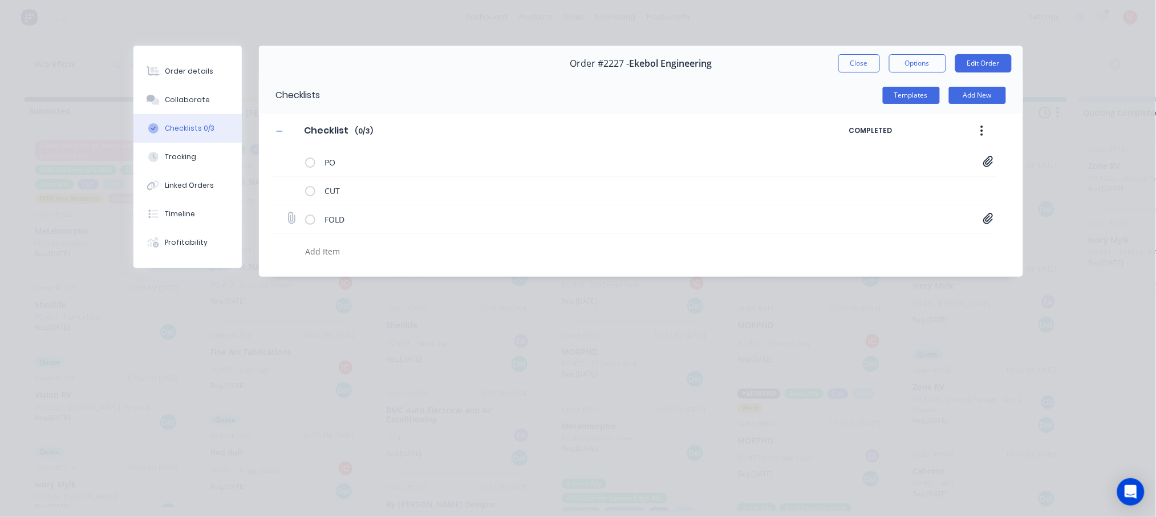
click at [291, 218] on icon at bounding box center [290, 217] width 15 height 15
click at [286, 213] on input "file" at bounding box center [286, 213] width 0 height 0
type input "C:\fakepath\900-WIN-100-A16U.001.PDF"
type textarea "x"
click at [291, 220] on icon at bounding box center [290, 218] width 15 height 15
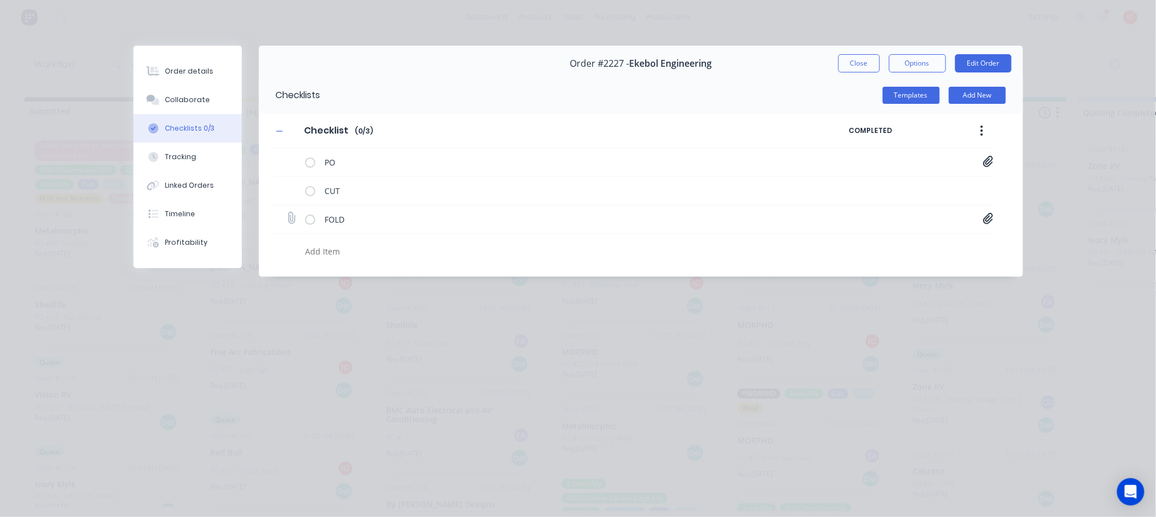
click at [286, 213] on input "file" at bounding box center [286, 213] width 0 height 0
type textarea "x"
click at [189, 75] on div "Order details" at bounding box center [189, 71] width 48 height 10
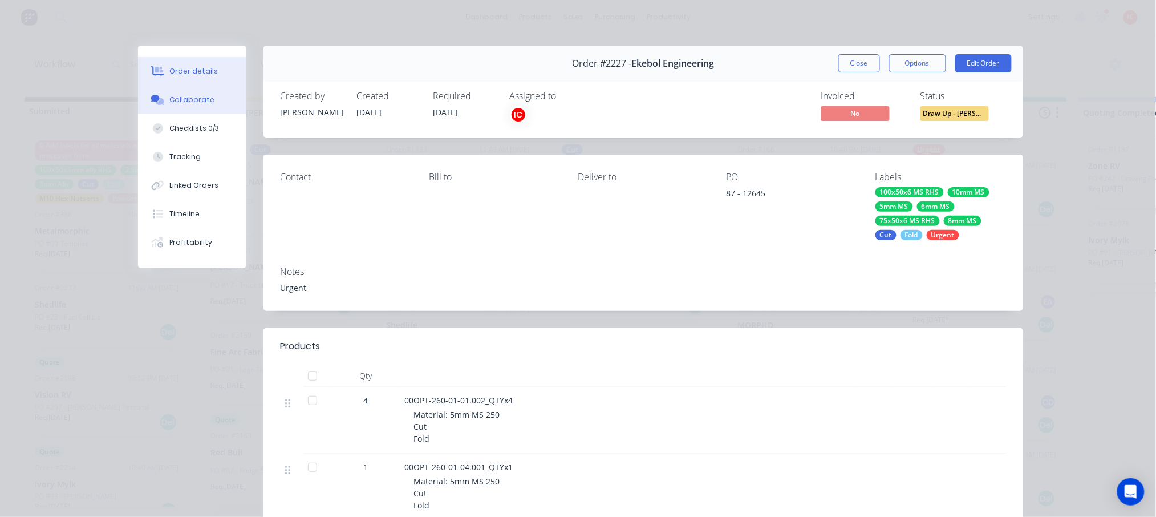
click at [189, 100] on div "Collaborate" at bounding box center [191, 100] width 45 height 10
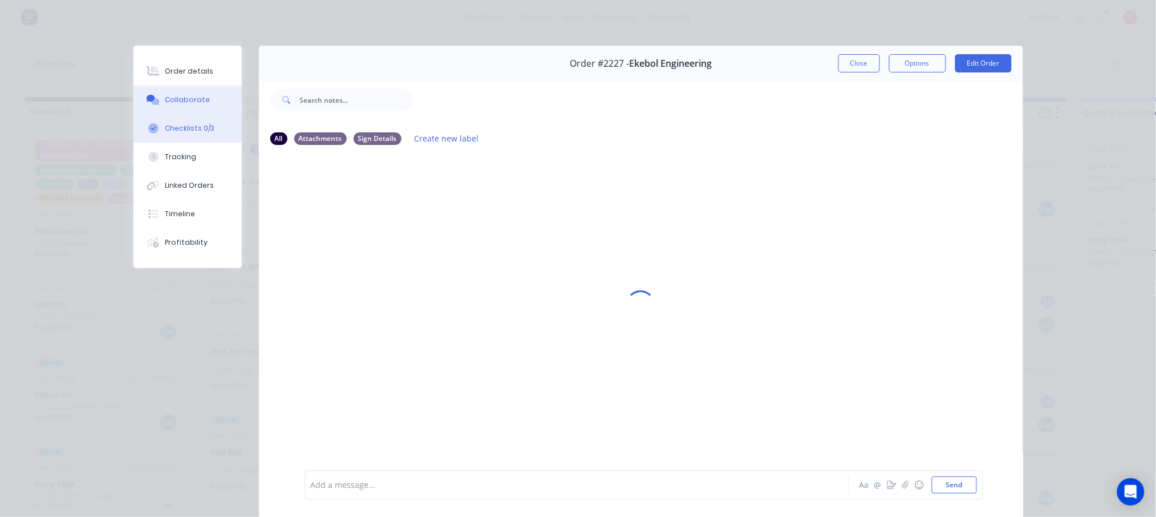
click at [192, 125] on div "Checklists 0/3" at bounding box center [190, 128] width 50 height 10
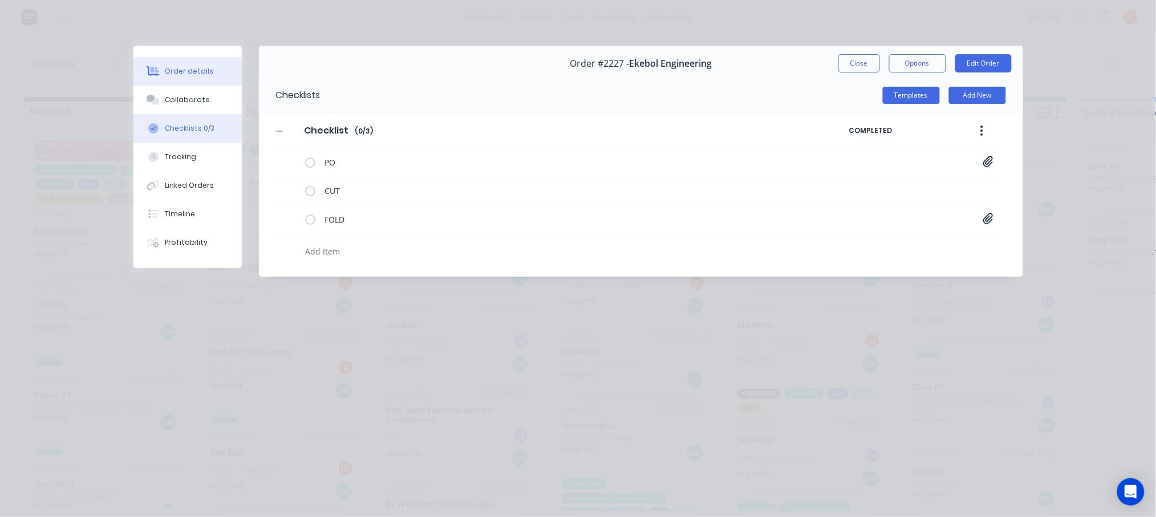
click at [199, 70] on div "Order details" at bounding box center [189, 71] width 48 height 10
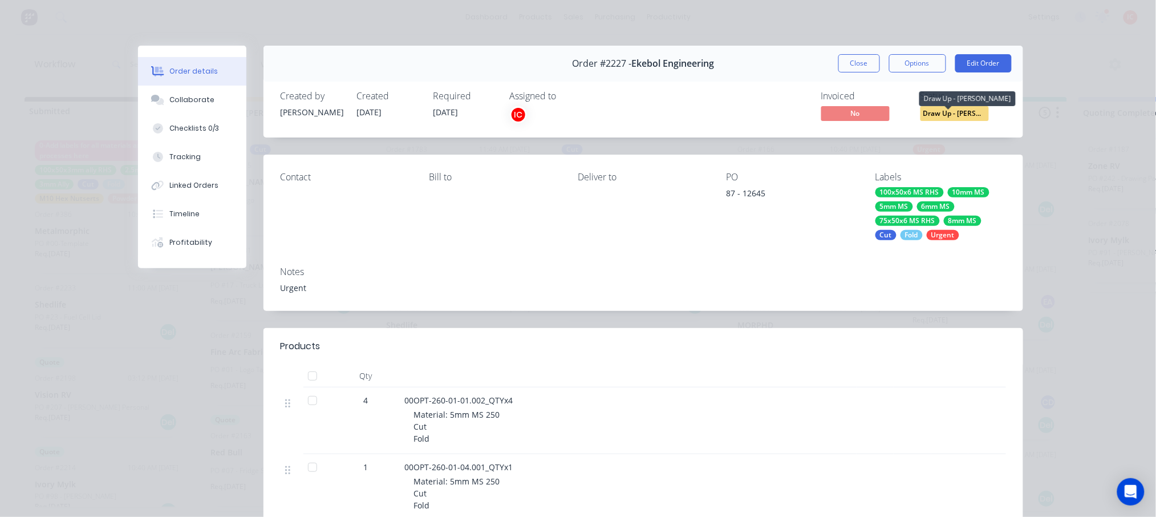
click at [949, 116] on span "Draw Up - [PERSON_NAME]" at bounding box center [954, 113] width 68 height 14
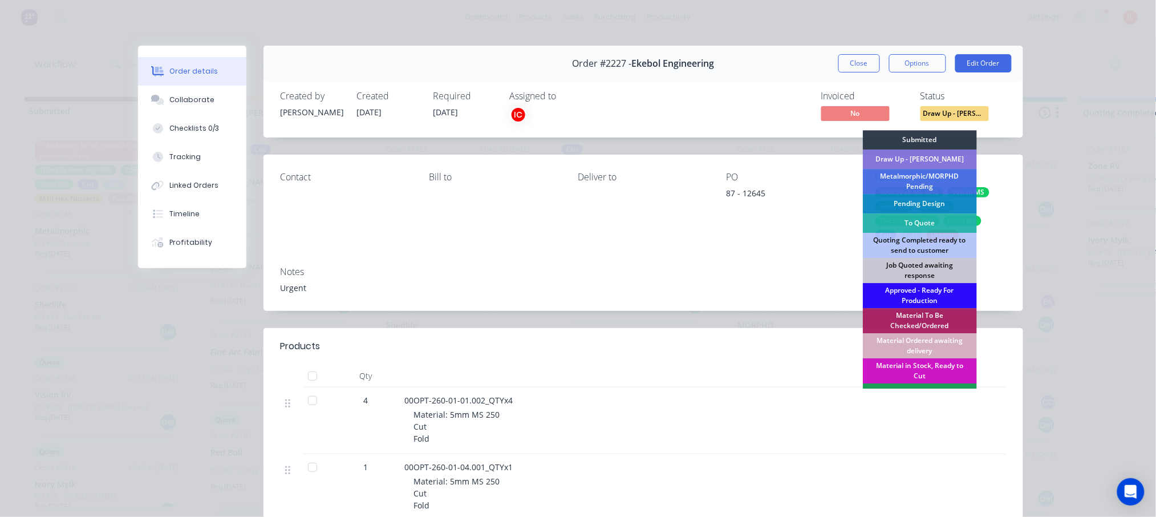
click at [915, 296] on div "Approved - Ready For Production" at bounding box center [920, 295] width 114 height 25
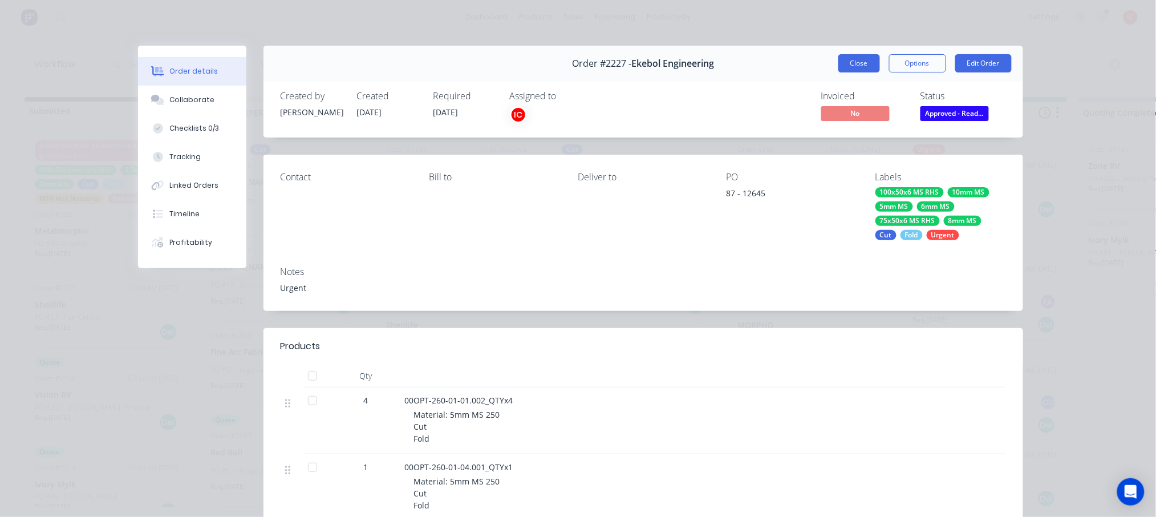
click at [848, 62] on button "Close" at bounding box center [859, 63] width 42 height 18
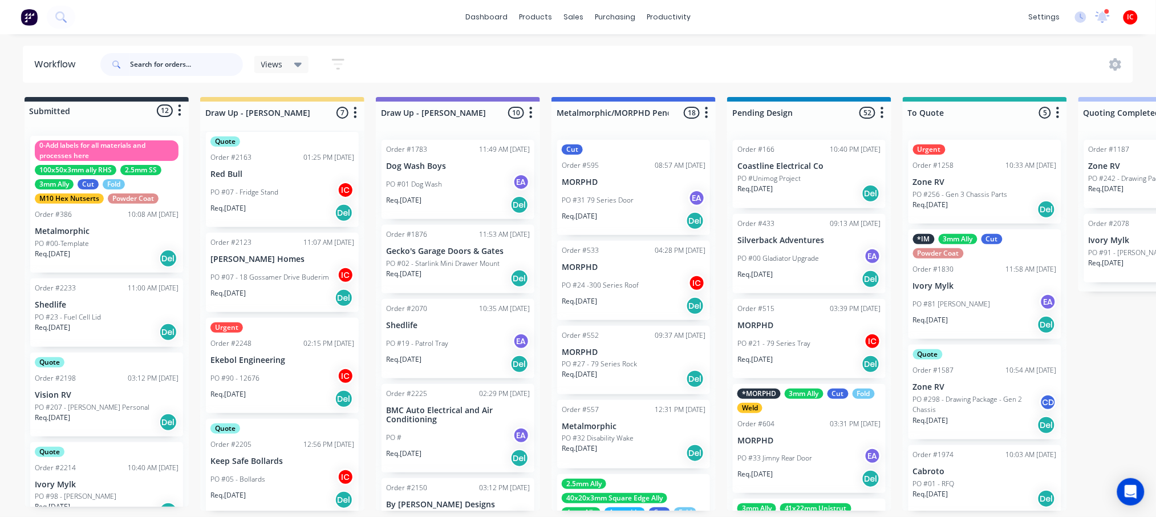
scroll to position [5, 0]
click at [274, 372] on div "PO #90 - 12676 IC" at bounding box center [282, 378] width 144 height 22
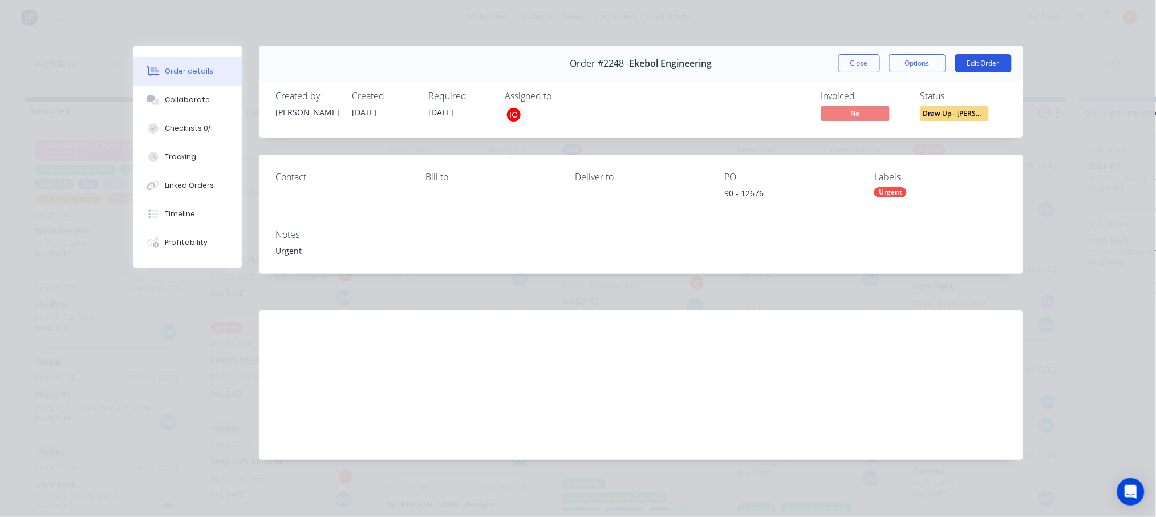
click at [981, 63] on button "Edit Order" at bounding box center [983, 63] width 56 height 18
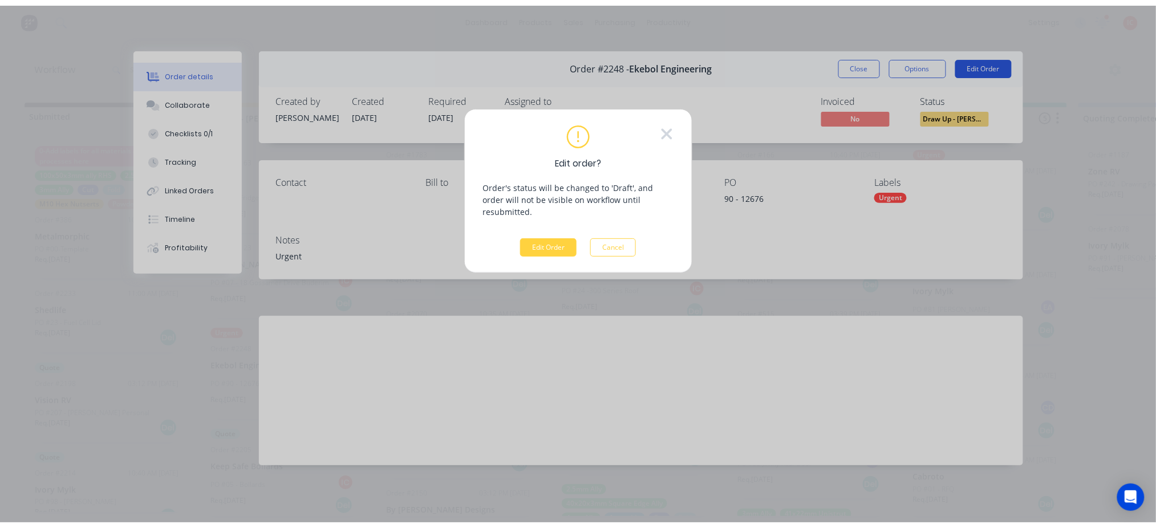
scroll to position [0, 0]
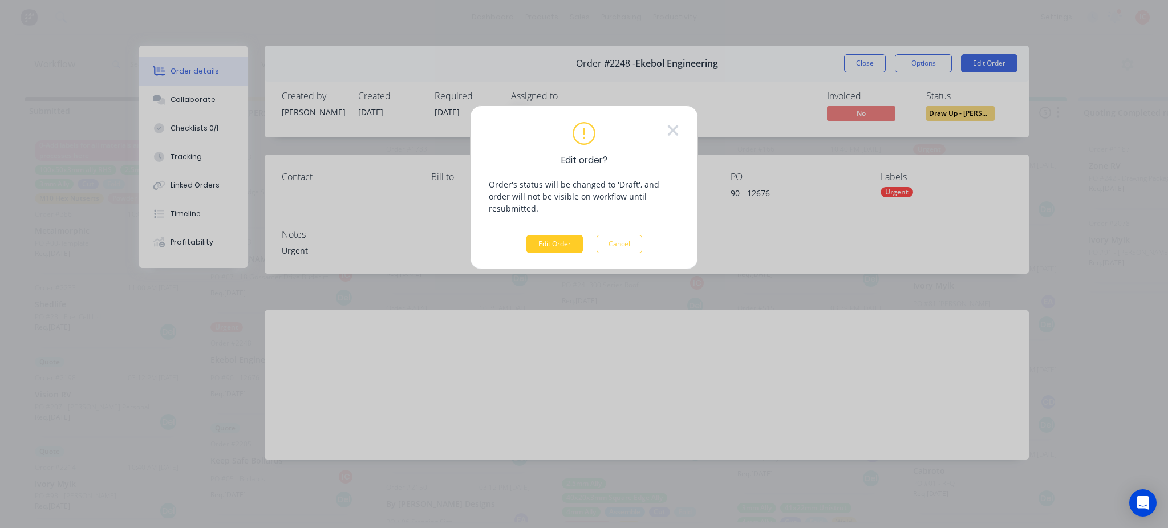
click at [569, 235] on button "Edit Order" at bounding box center [554, 244] width 56 height 18
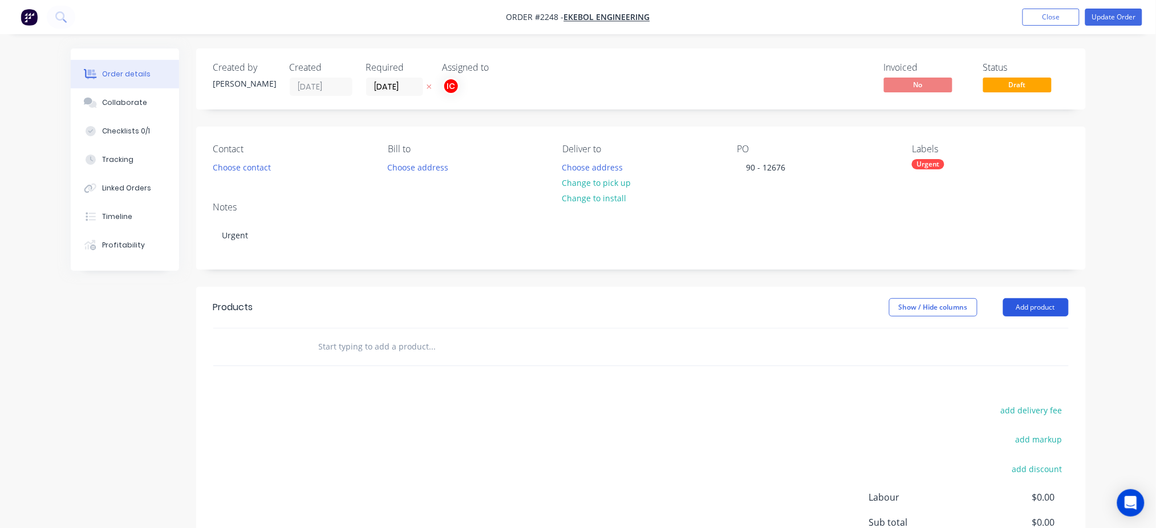
click at [1038, 307] on button "Add product" at bounding box center [1036, 307] width 66 height 18
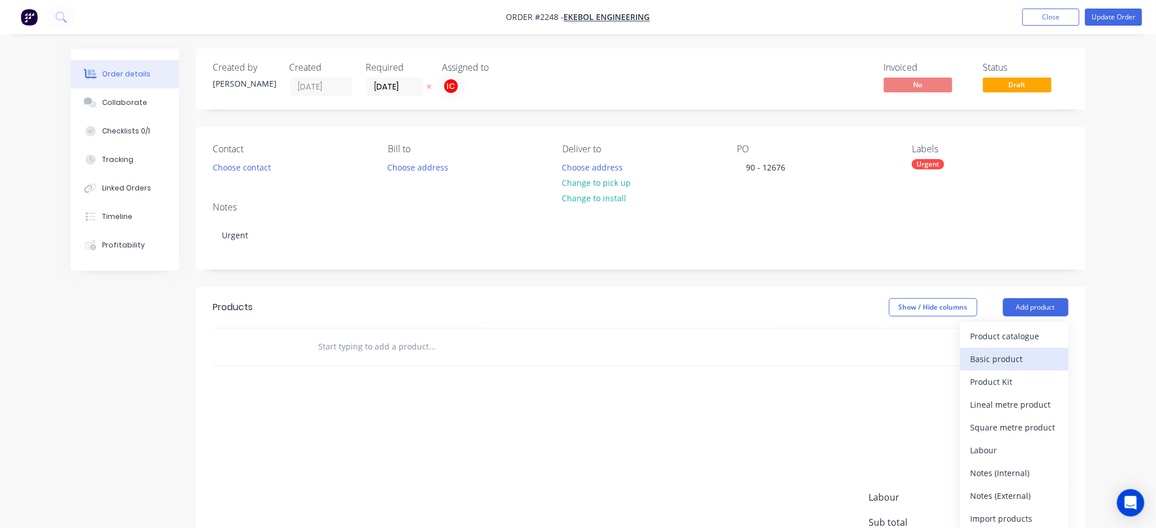
click at [1044, 364] on div "Basic product" at bounding box center [1014, 359] width 88 height 17
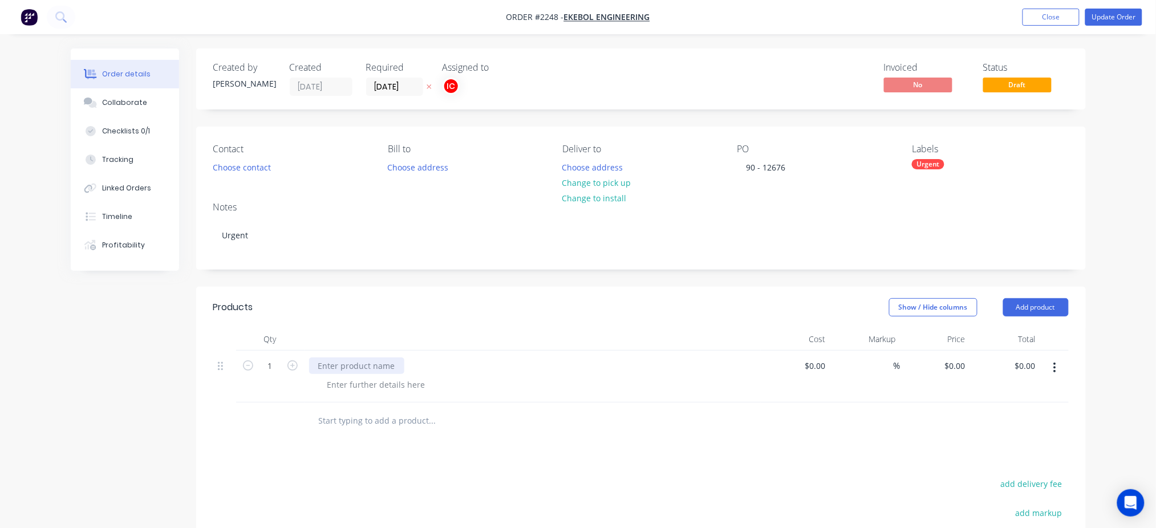
click at [384, 364] on div at bounding box center [356, 365] width 95 height 17
paste div
drag, startPoint x: 497, startPoint y: 369, endPoint x: 368, endPoint y: 392, distance: 130.3
click at [493, 369] on div "ek10154-a_QTYx1" at bounding box center [532, 365] width 447 height 17
click at [388, 382] on div at bounding box center [376, 384] width 116 height 17
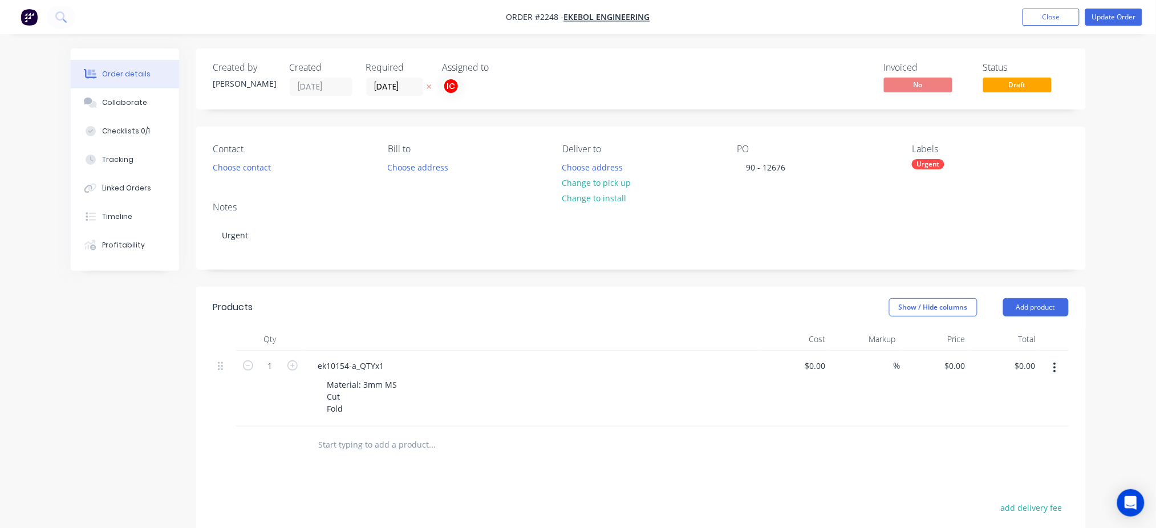
click at [534, 399] on div "Material: 3mm MS Cut Fold" at bounding box center [537, 396] width 438 height 40
click at [922, 166] on div "Urgent" at bounding box center [928, 164] width 32 height 10
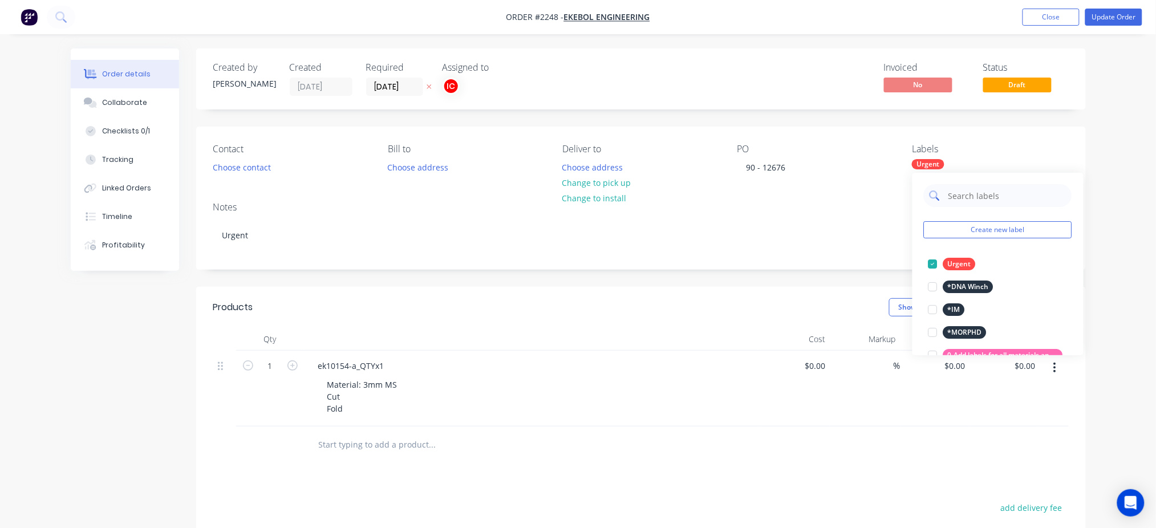
click at [974, 193] on input "text" at bounding box center [1006, 195] width 119 height 23
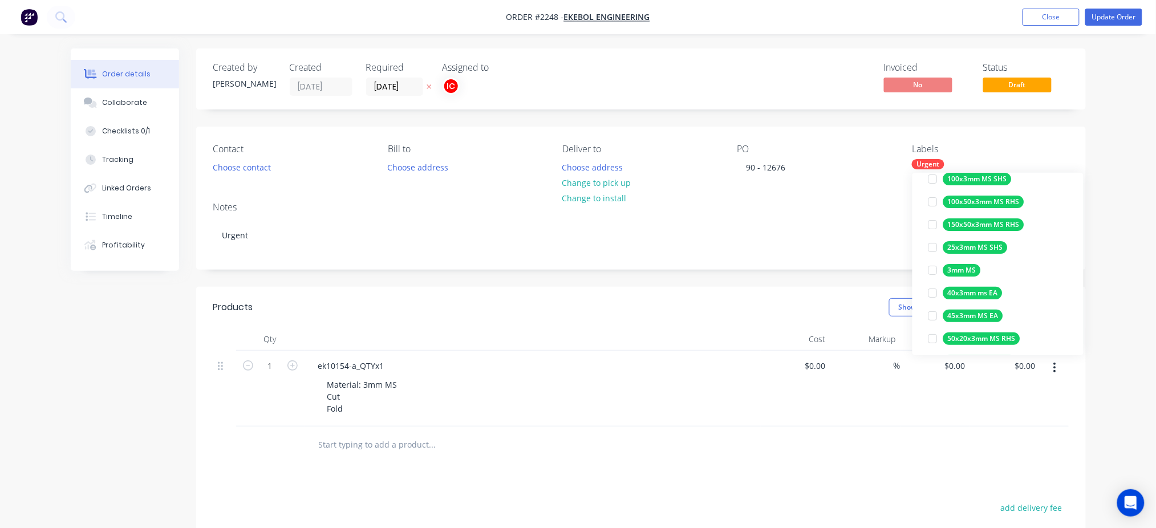
scroll to position [152, 0]
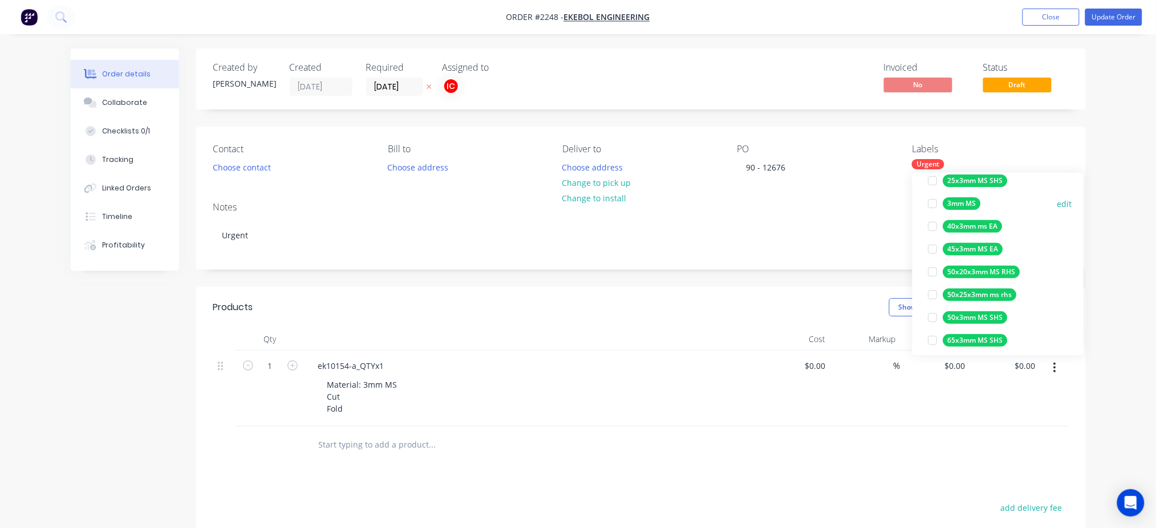
click at [930, 204] on div at bounding box center [932, 203] width 23 height 23
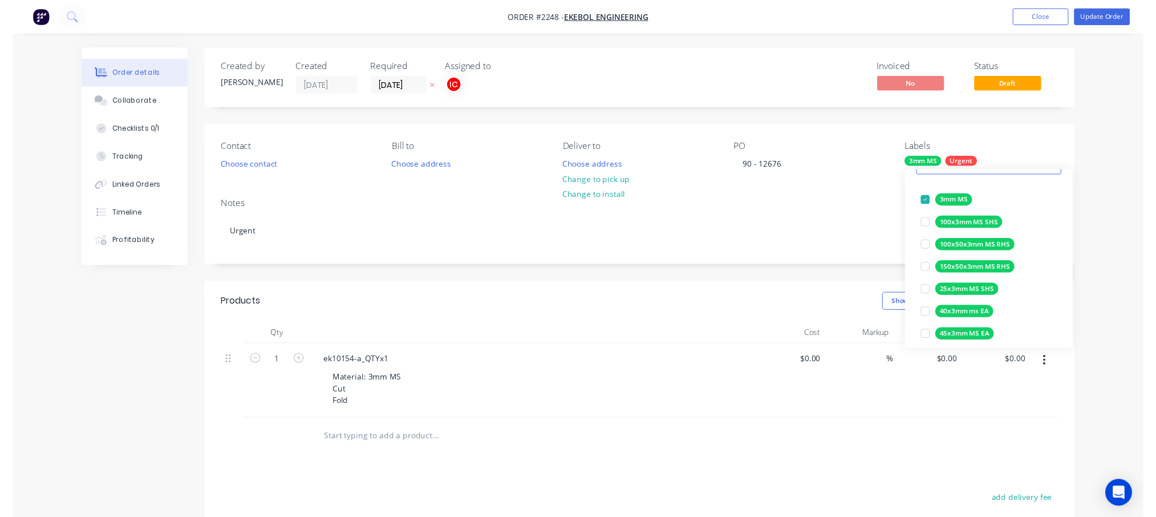
scroll to position [0, 0]
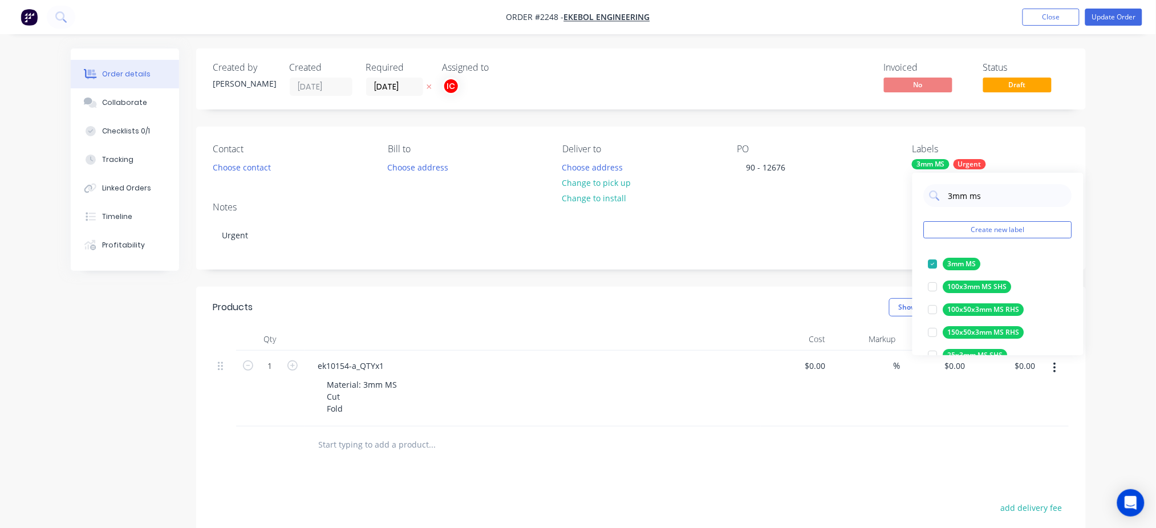
drag, startPoint x: 1002, startPoint y: 198, endPoint x: 881, endPoint y: 198, distance: 121.4
click at [881, 198] on body "Order #2248 - Ekebol Engineering Add product Close Update Order Order details C…" at bounding box center [578, 377] width 1156 height 754
drag, startPoint x: 994, startPoint y: 192, endPoint x: 938, endPoint y: 198, distance: 56.8
click at [938, 198] on div "3mm ms" at bounding box center [998, 195] width 148 height 23
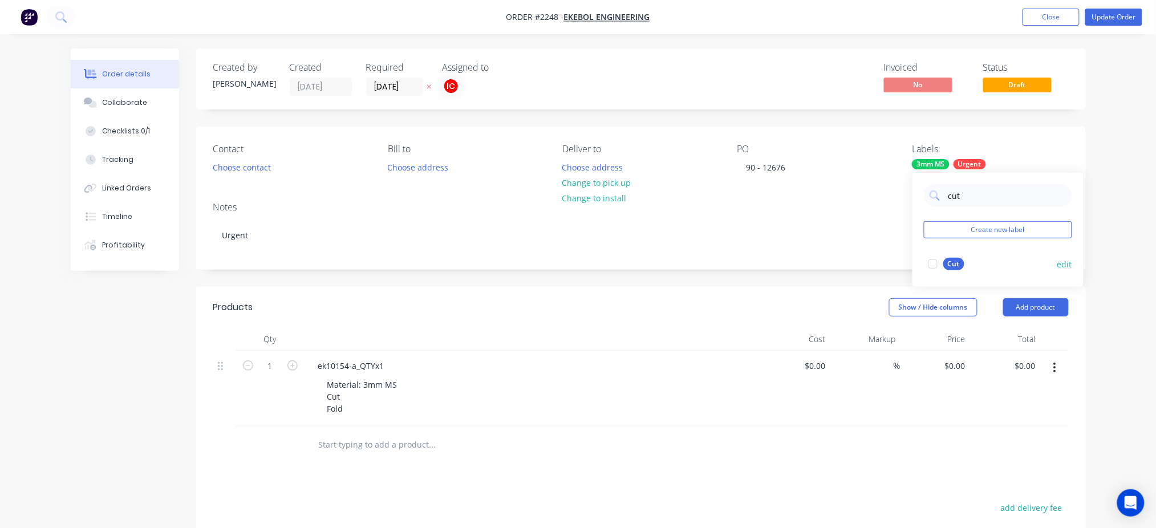
click at [933, 266] on div at bounding box center [932, 264] width 23 height 23
drag, startPoint x: 971, startPoint y: 194, endPoint x: 935, endPoint y: 198, distance: 36.7
click at [935, 198] on div "cut" at bounding box center [998, 195] width 148 height 23
type input "fold"
click at [933, 265] on div at bounding box center [932, 264] width 23 height 23
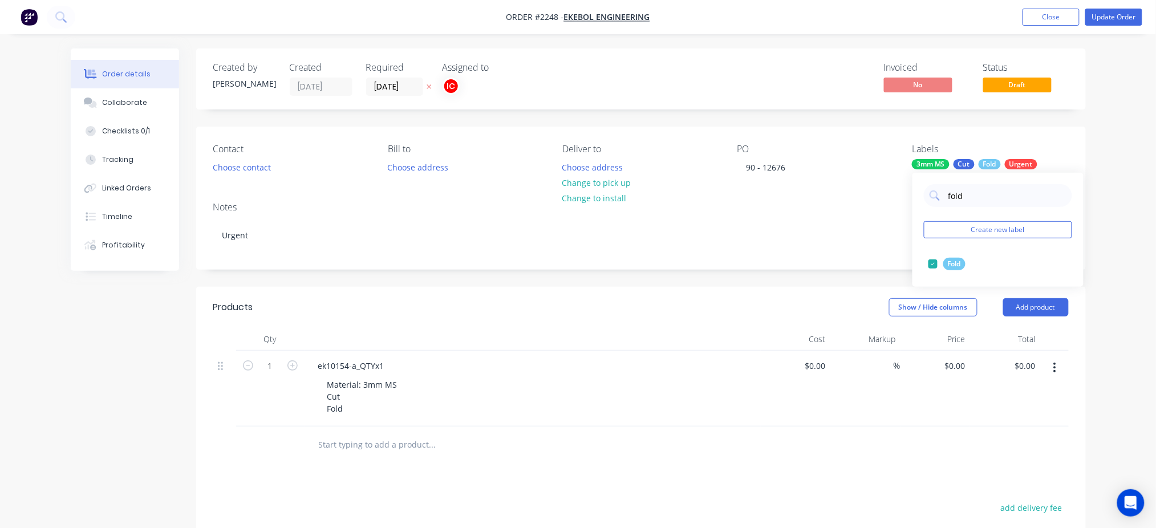
click at [860, 200] on div "Notes Urgent" at bounding box center [640, 231] width 889 height 76
click at [108, 99] on div "Collaborate" at bounding box center [124, 102] width 45 height 10
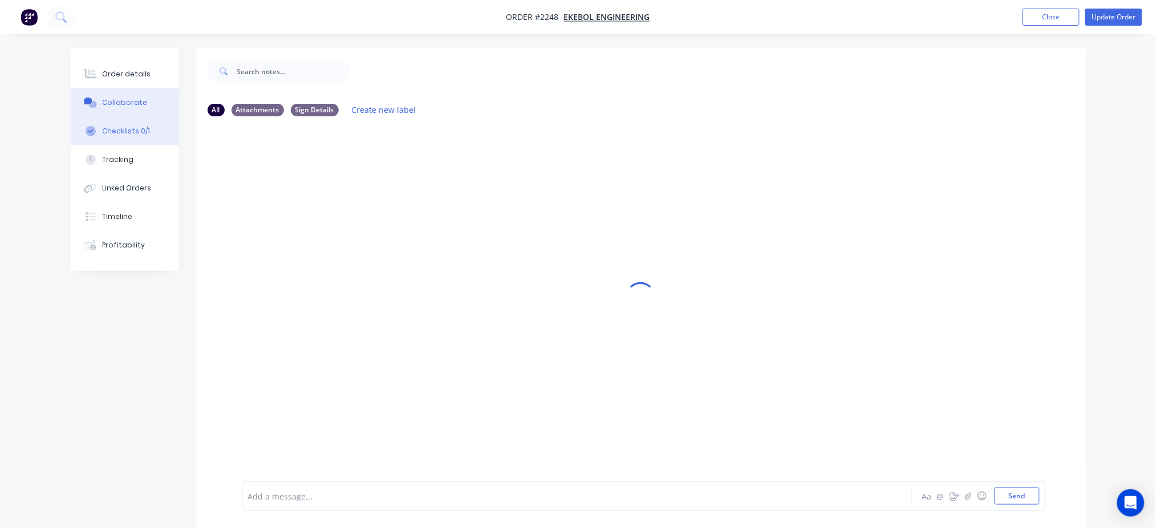
click at [129, 133] on div "Checklists 0/1" at bounding box center [126, 131] width 48 height 10
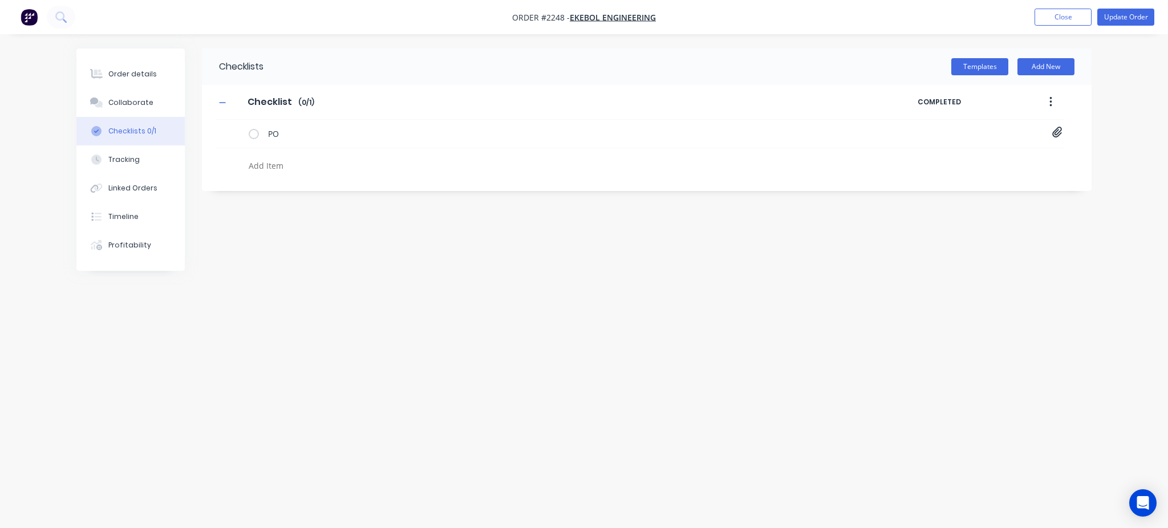
click at [279, 161] on textarea at bounding box center [518, 165] width 548 height 17
type textarea "CUT"
type textarea "FOLD"
click at [232, 188] on icon at bounding box center [233, 189] width 15 height 15
click at [229, 184] on input "file" at bounding box center [229, 184] width 0 height 0
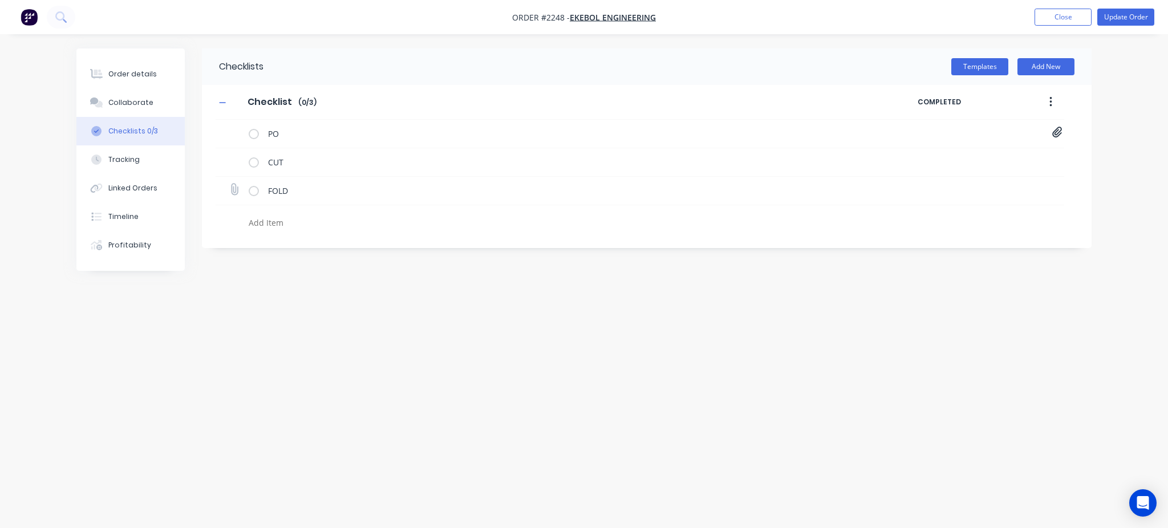
type input "C:\fakepath\EK10154-A.pdf"
click at [139, 80] on button "Order details" at bounding box center [130, 74] width 108 height 29
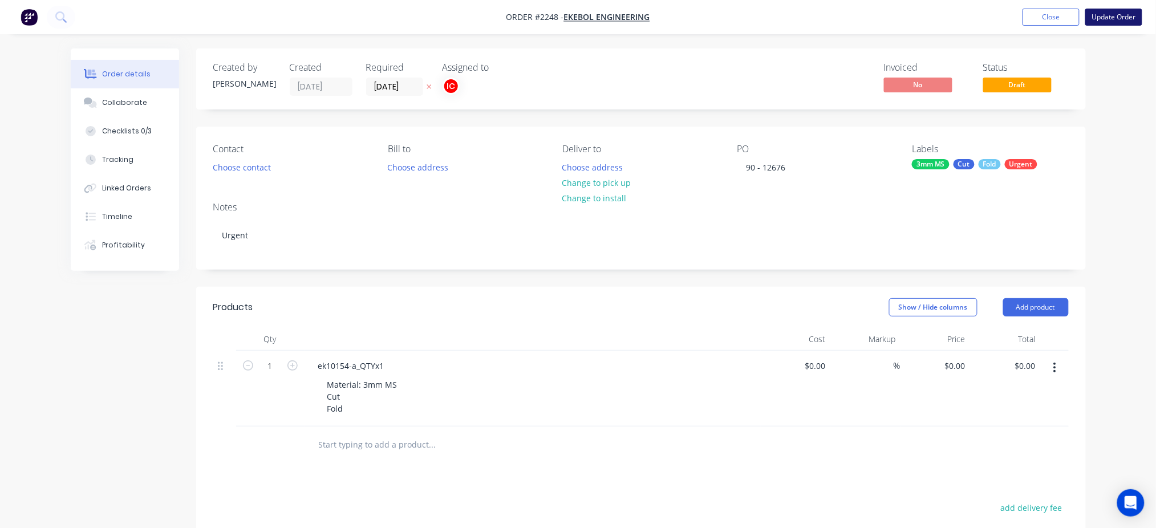
click at [1104, 22] on button "Update Order" at bounding box center [1113, 17] width 57 height 17
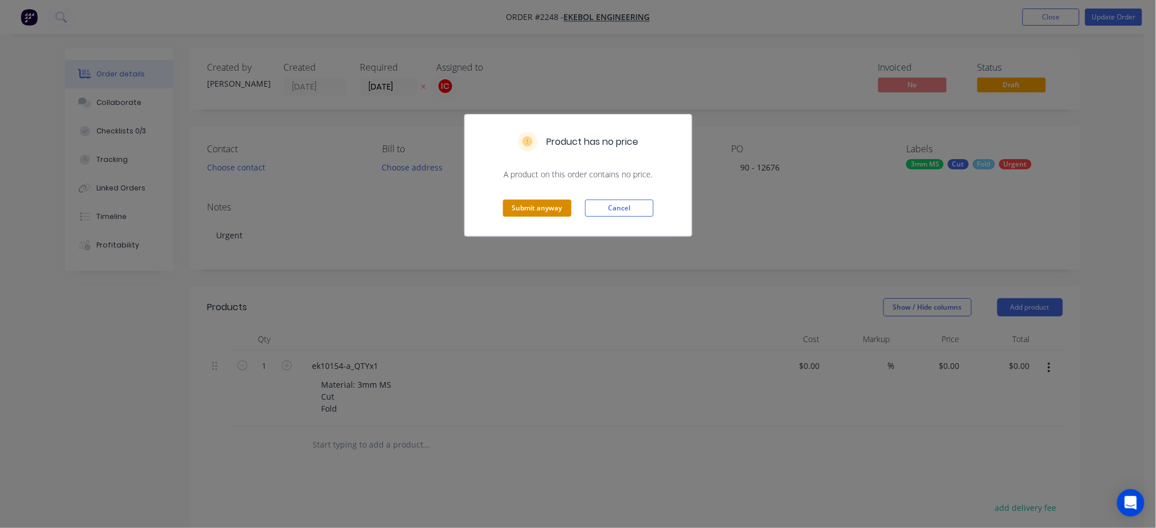
click at [546, 209] on button "Submit anyway" at bounding box center [537, 208] width 68 height 17
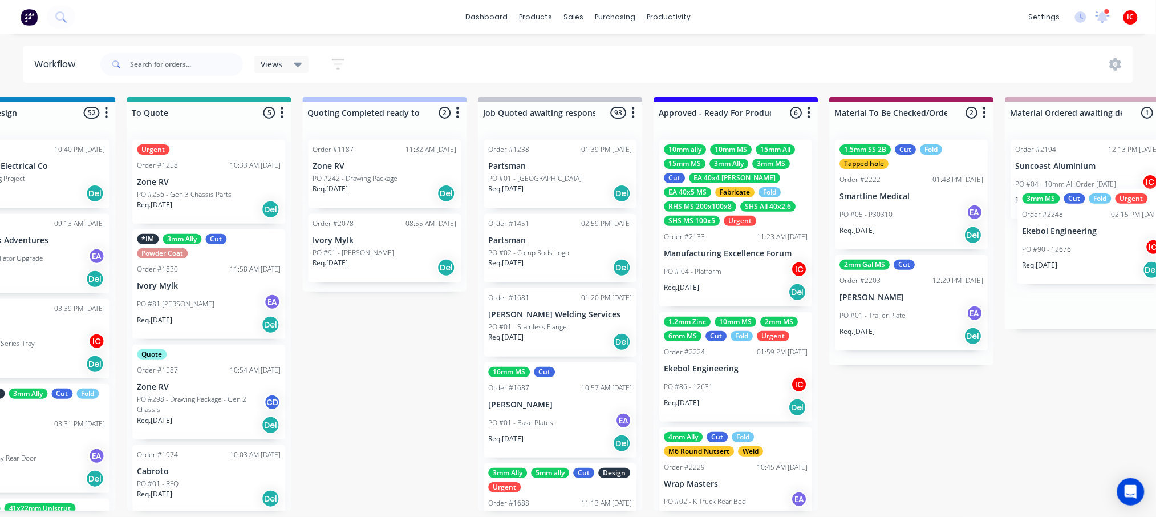
scroll to position [5, 776]
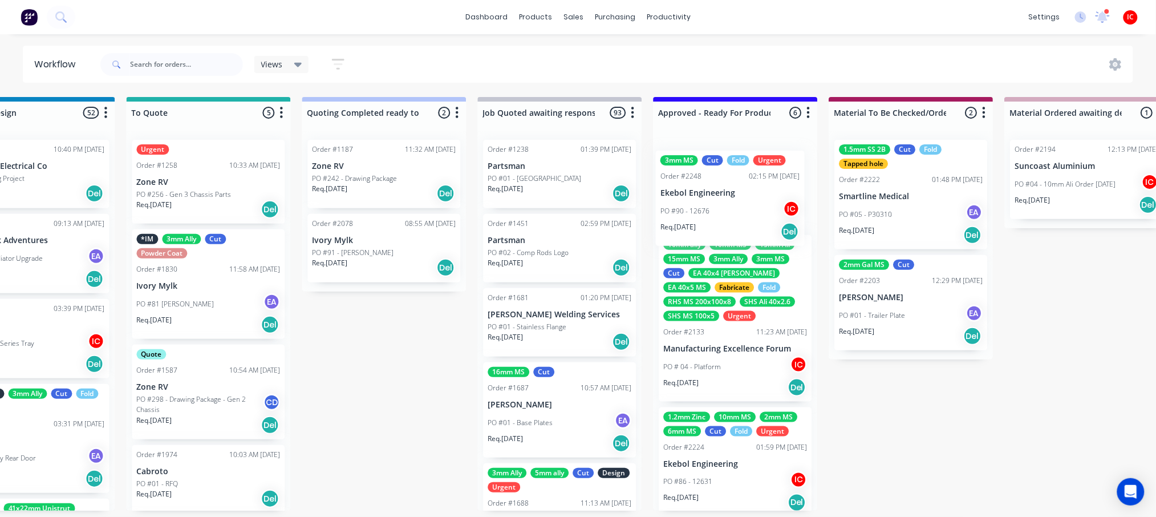
drag, startPoint x: 274, startPoint y: 472, endPoint x: 718, endPoint y: 207, distance: 516.7
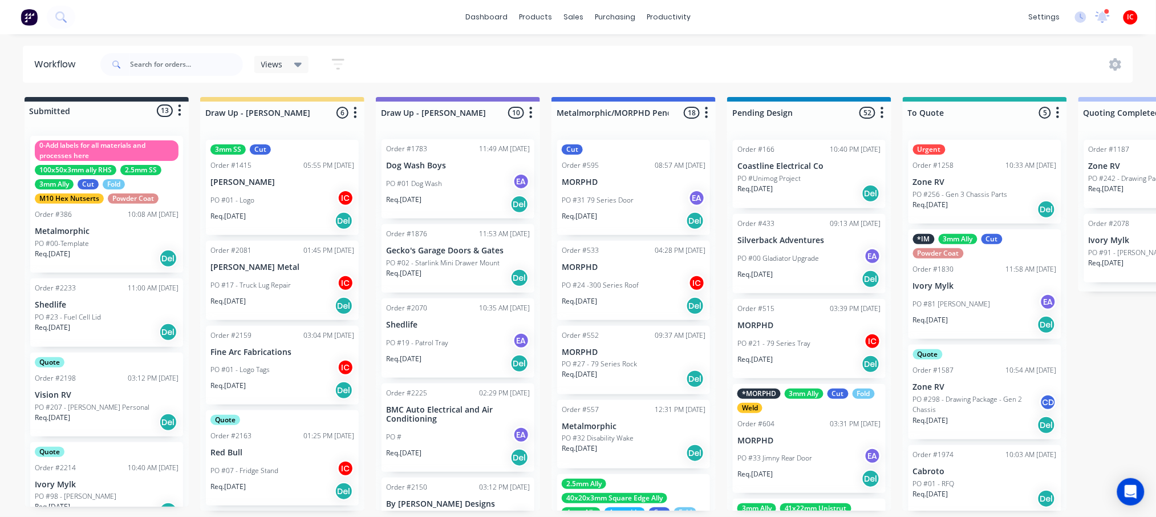
scroll to position [0, 0]
click at [292, 361] on div "PO #01 - Logo Tags IC" at bounding box center [282, 370] width 144 height 22
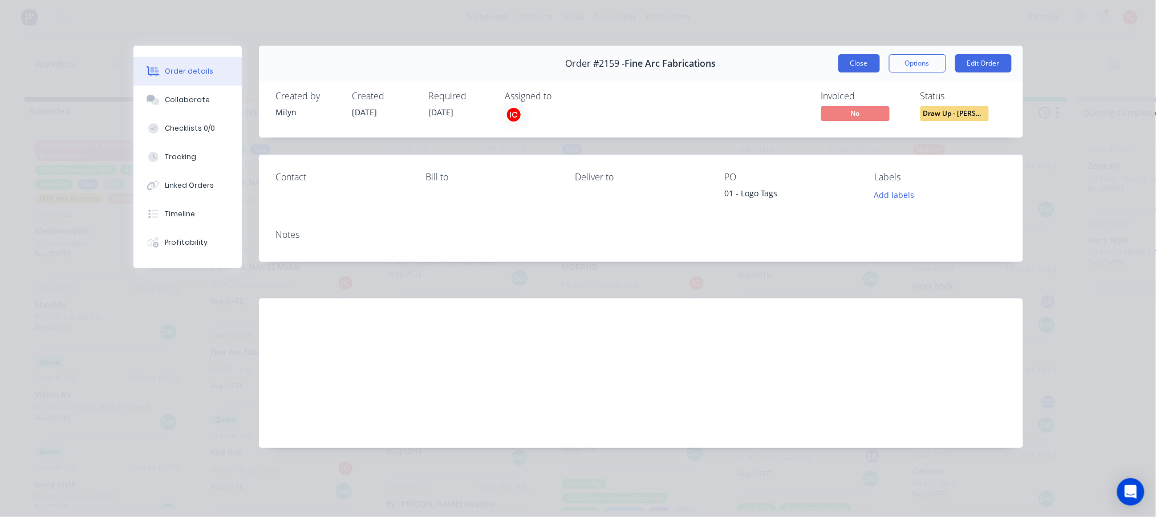
click at [861, 69] on button "Close" at bounding box center [859, 63] width 42 height 18
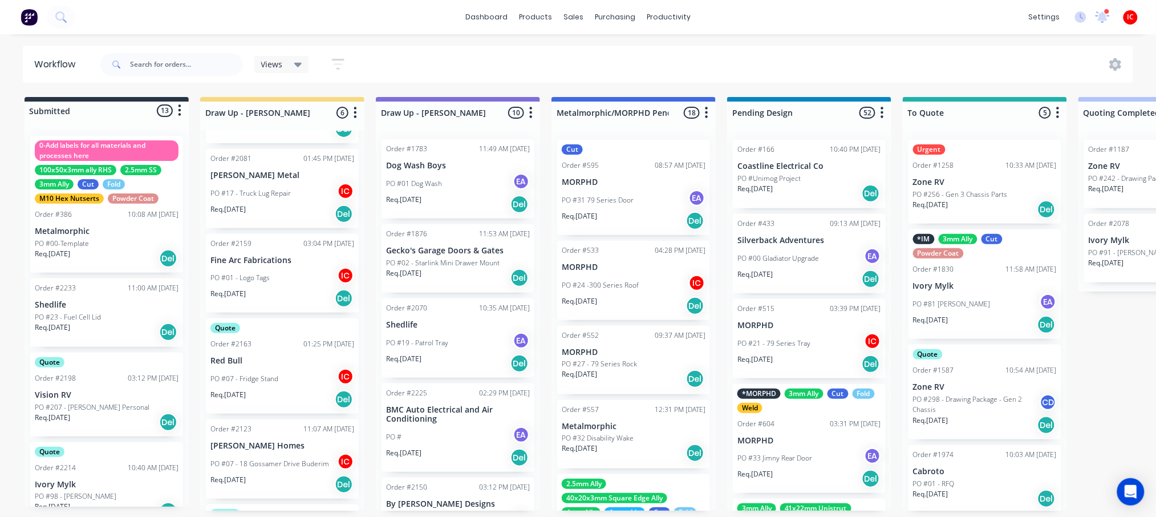
scroll to position [152, 0]
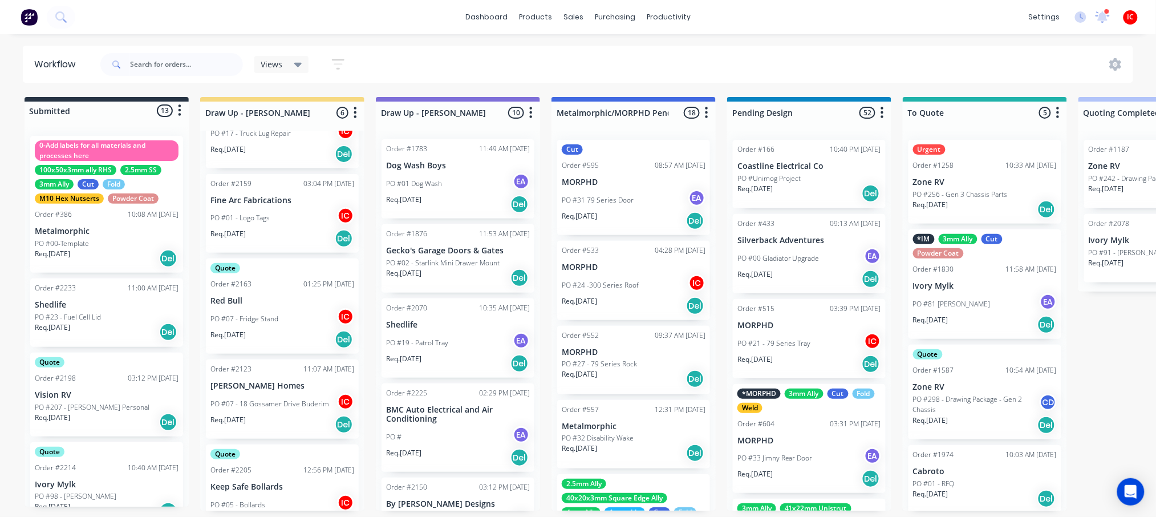
click at [276, 216] on div "PO #01 - Logo Tags IC" at bounding box center [282, 218] width 144 height 22
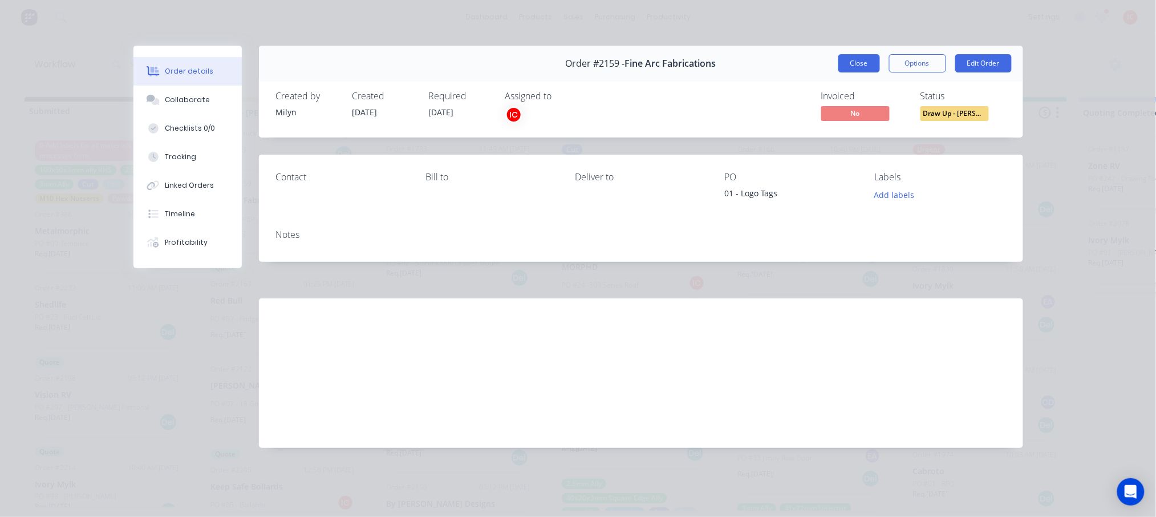
click at [858, 55] on button "Close" at bounding box center [859, 63] width 42 height 18
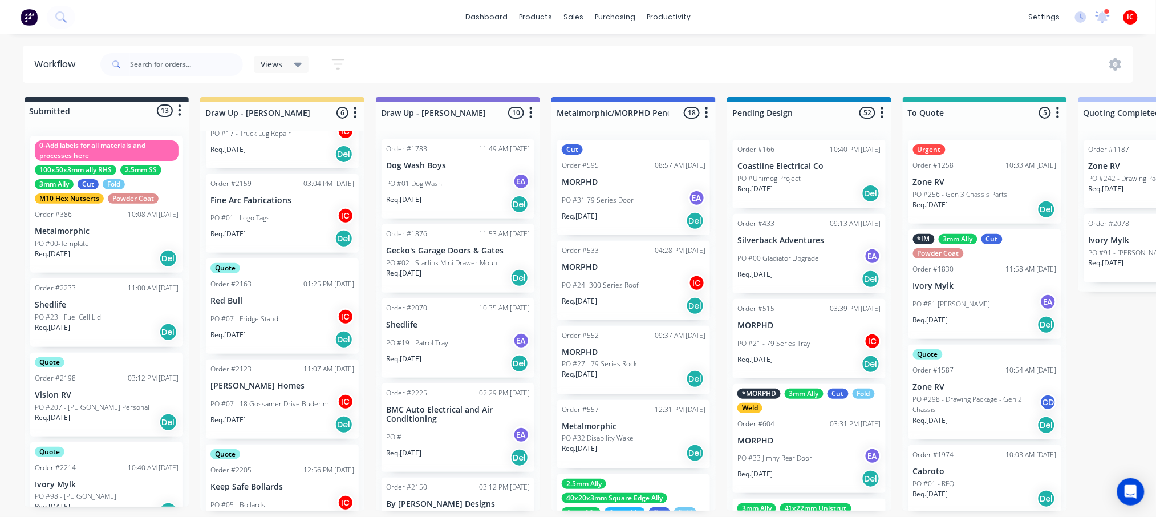
click at [271, 214] on div "PO #01 - Logo Tags IC" at bounding box center [282, 218] width 144 height 22
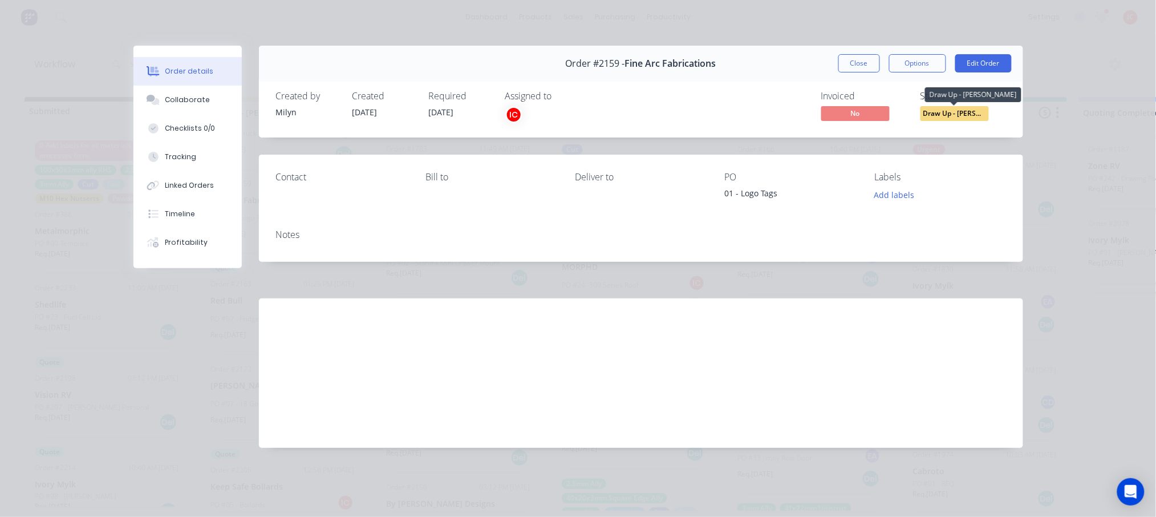
click at [956, 114] on span "Draw Up - [PERSON_NAME]" at bounding box center [954, 113] width 68 height 14
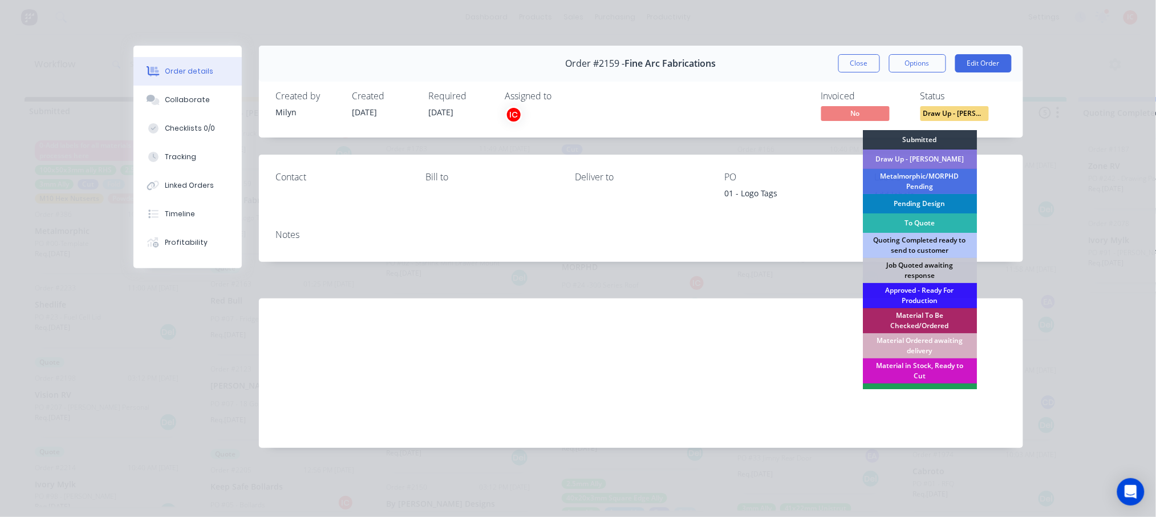
click at [928, 204] on div "Pending Design" at bounding box center [920, 203] width 114 height 19
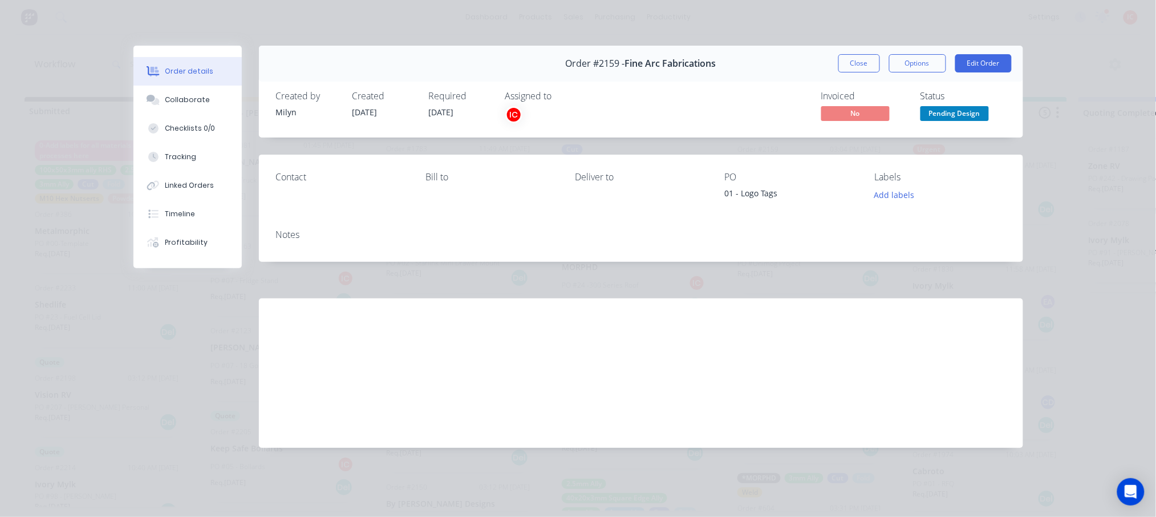
scroll to position [93, 0]
click at [863, 60] on button "Close" at bounding box center [859, 63] width 42 height 18
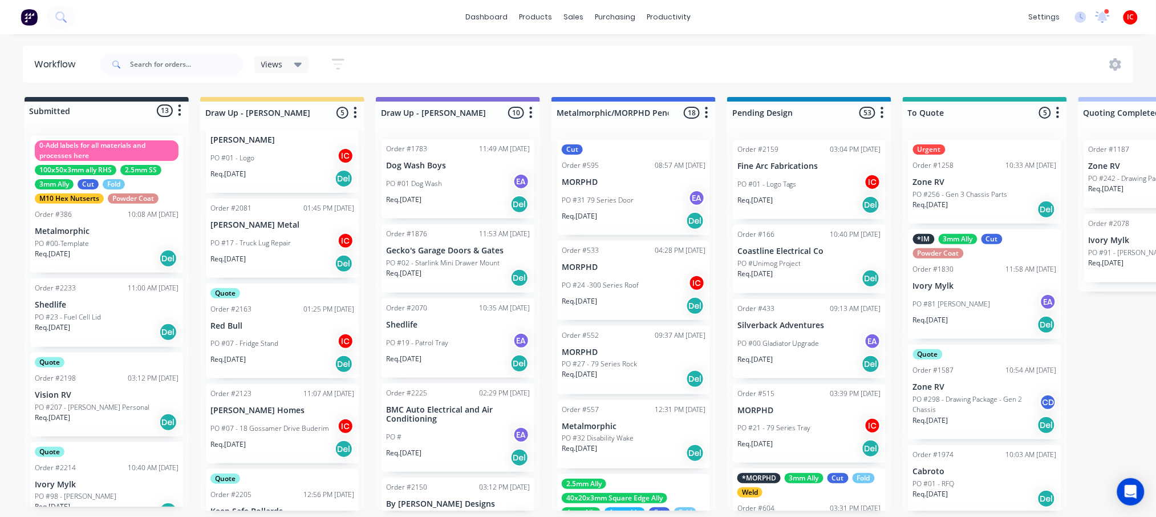
scroll to position [0, 0]
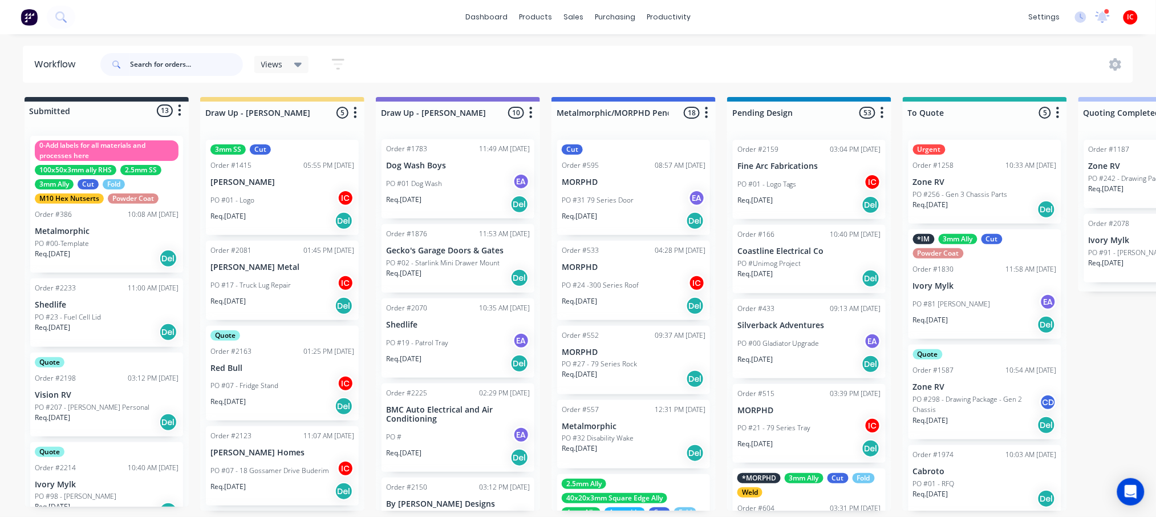
click at [184, 71] on input "text" at bounding box center [186, 64] width 113 height 23
type input "ek"
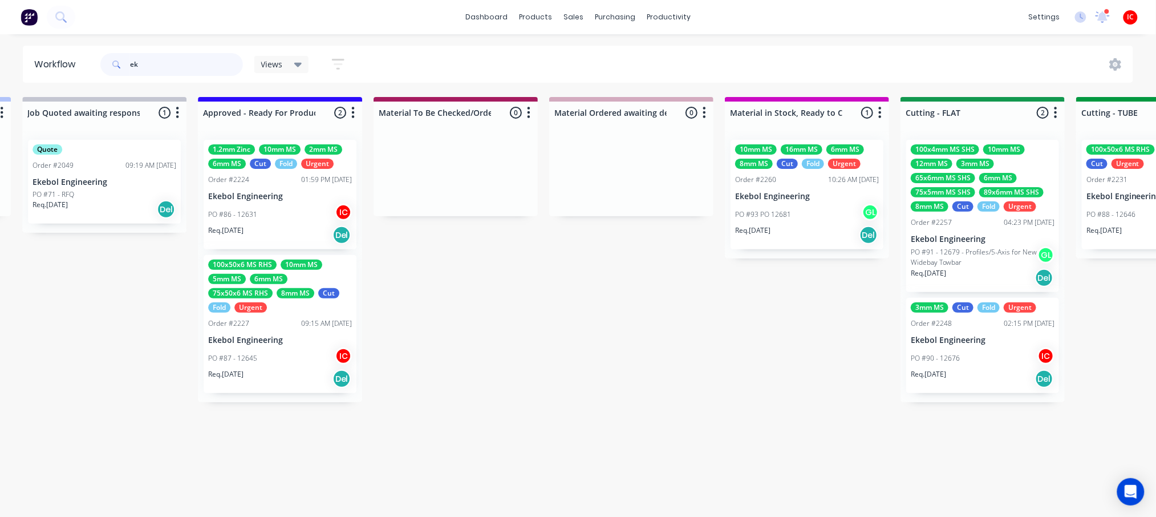
scroll to position [0, 1080]
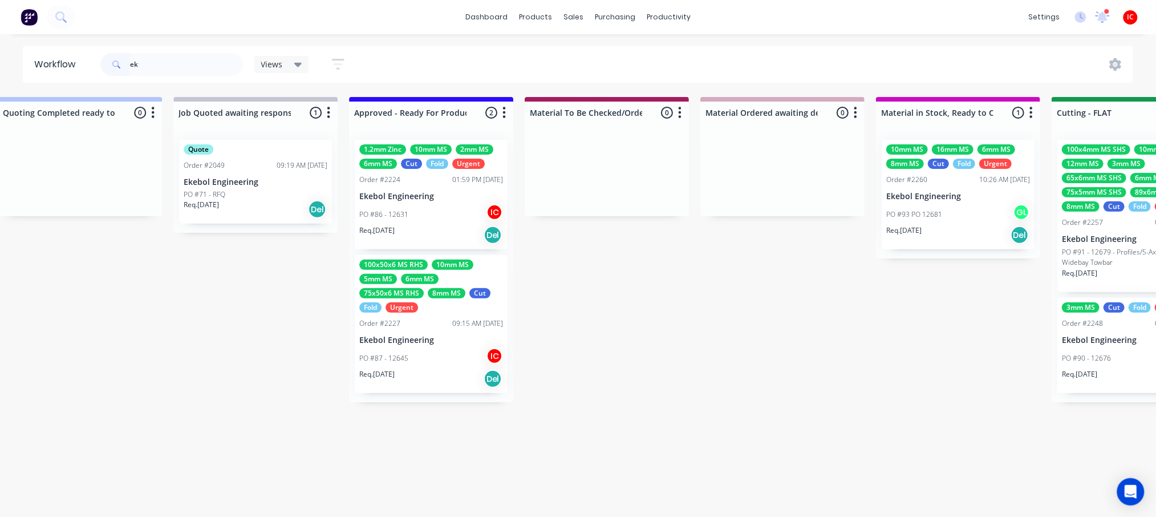
click at [442, 338] on p "Ekebol Engineering" at bounding box center [431, 340] width 144 height 10
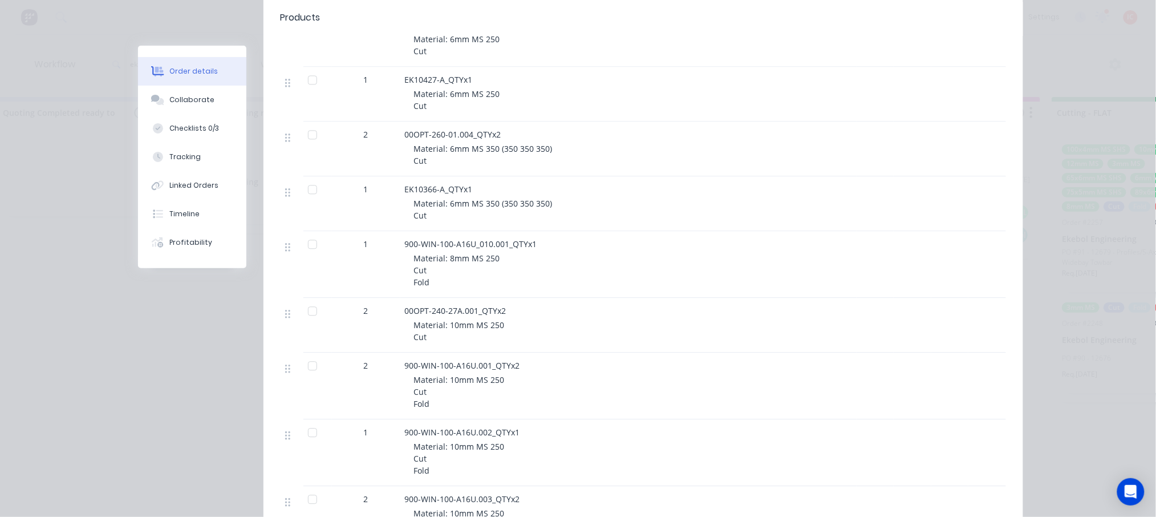
scroll to position [836, 0]
